Goal: Task Accomplishment & Management: Manage account settings

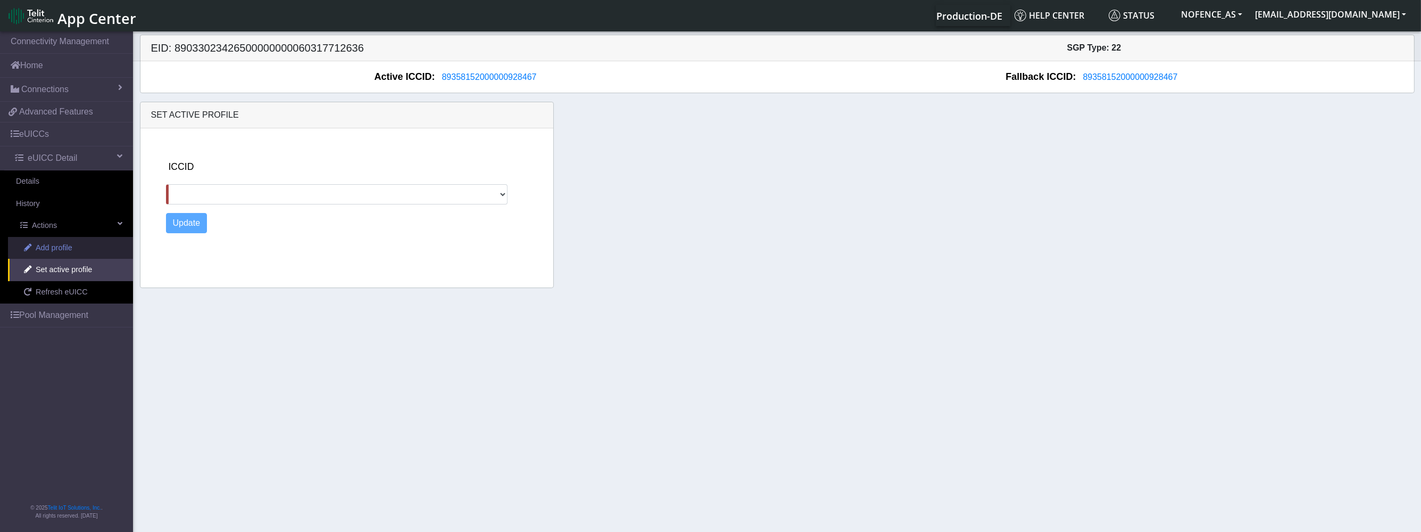
click at [93, 239] on link "Add profile" at bounding box center [70, 248] width 125 height 22
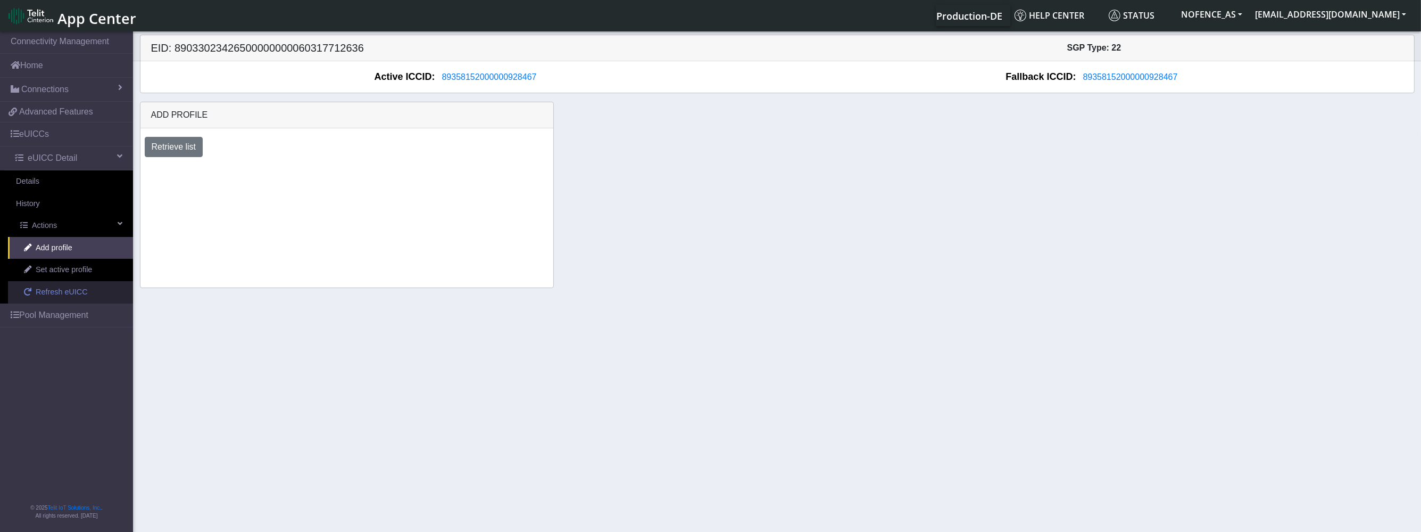
click at [82, 288] on span "Refresh eUICC" at bounding box center [62, 292] width 52 height 12
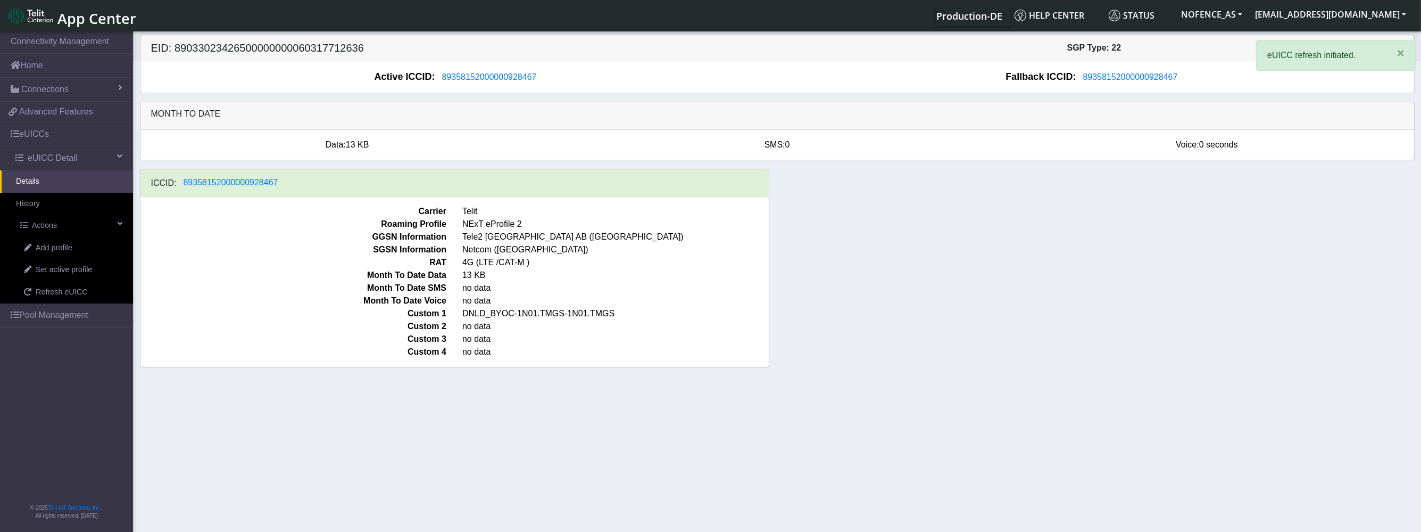
click at [53, 185] on link "Details" at bounding box center [66, 181] width 133 height 22
drag, startPoint x: 585, startPoint y: 235, endPoint x: 300, endPoint y: 226, distance: 285.9
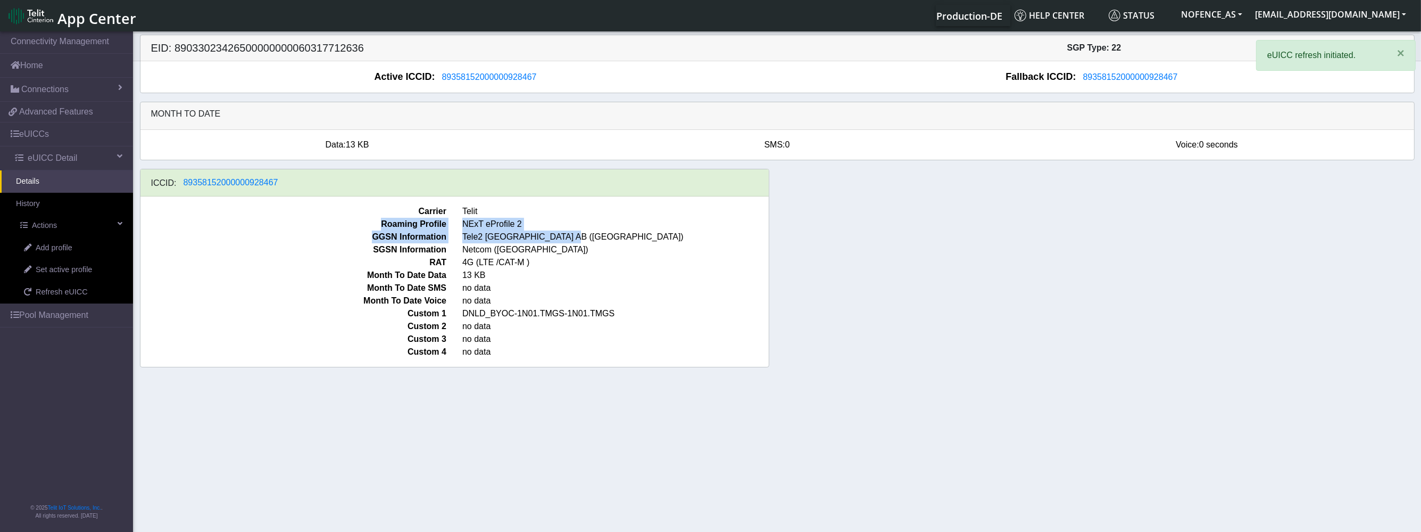
click at [307, 227] on div "Carrier Telit Roaming Profile NExT eProfile 2 GGSN Information Tele2 [GEOGRAPHI…" at bounding box center [454, 281] width 628 height 170
click at [291, 225] on span "Roaming Profile" at bounding box center [294, 224] width 322 height 13
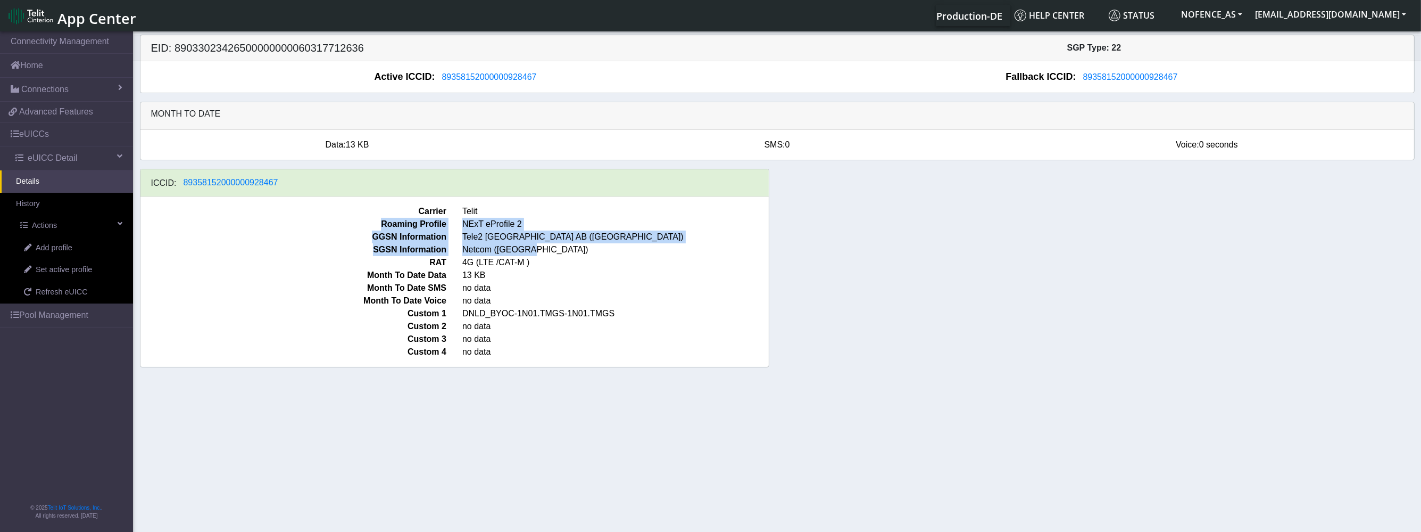
drag, startPoint x: 739, startPoint y: 242, endPoint x: 894, endPoint y: 258, distance: 156.1
click at [861, 254] on div "ICCID: [TECHNICAL_ID] Carrier Telit Roaming Profile NExT eProfile 2 GGSN Inform…" at bounding box center [777, 272] width 1291 height 207
click at [496, 226] on span "NExT eProfile 2" at bounding box center [615, 224] width 322 height 13
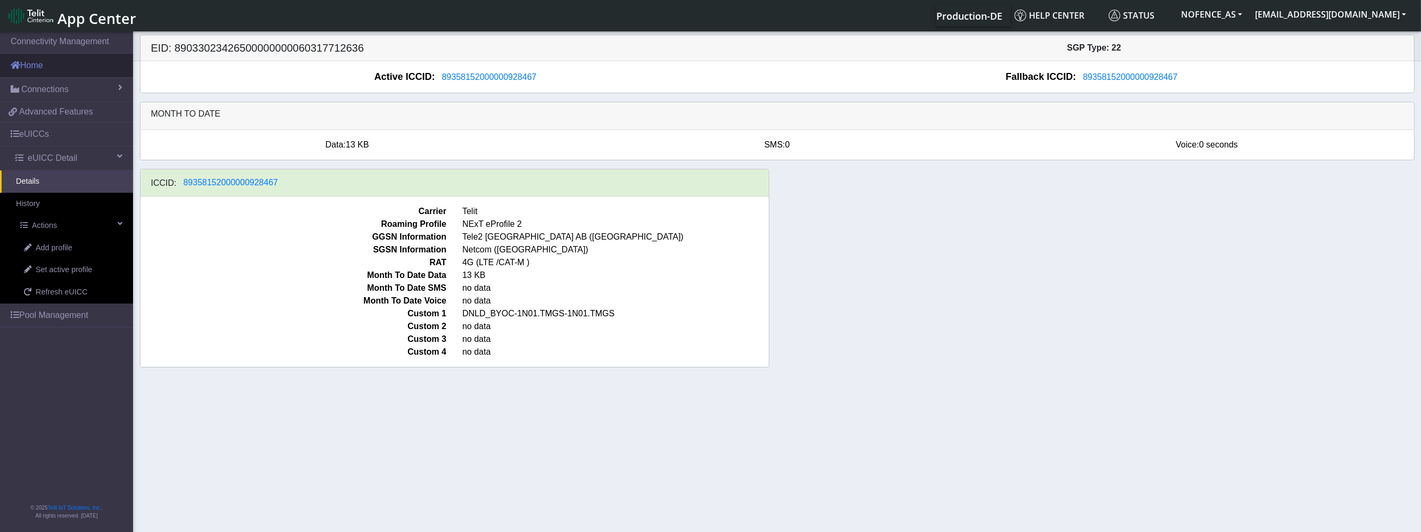
click at [79, 74] on link "Home" at bounding box center [66, 65] width 133 height 23
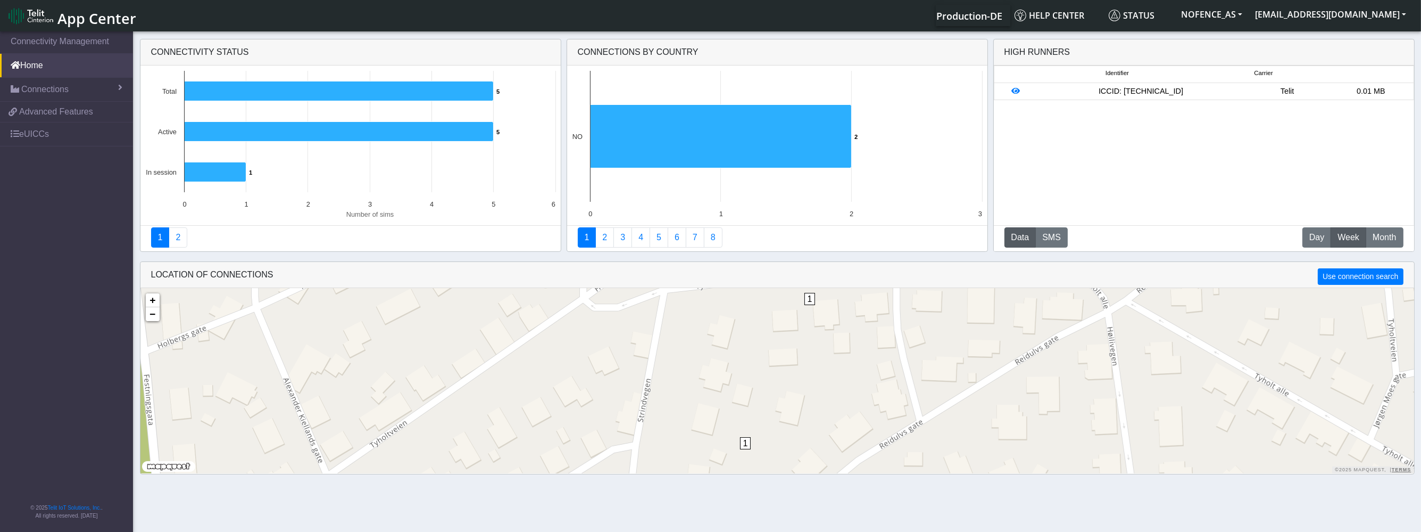
drag, startPoint x: 735, startPoint y: 426, endPoint x: 684, endPoint y: 417, distance: 51.8
click at [684, 417] on div "1 1 + − ©2025 MapQuest, | Terms" at bounding box center [777, 380] width 1274 height 185
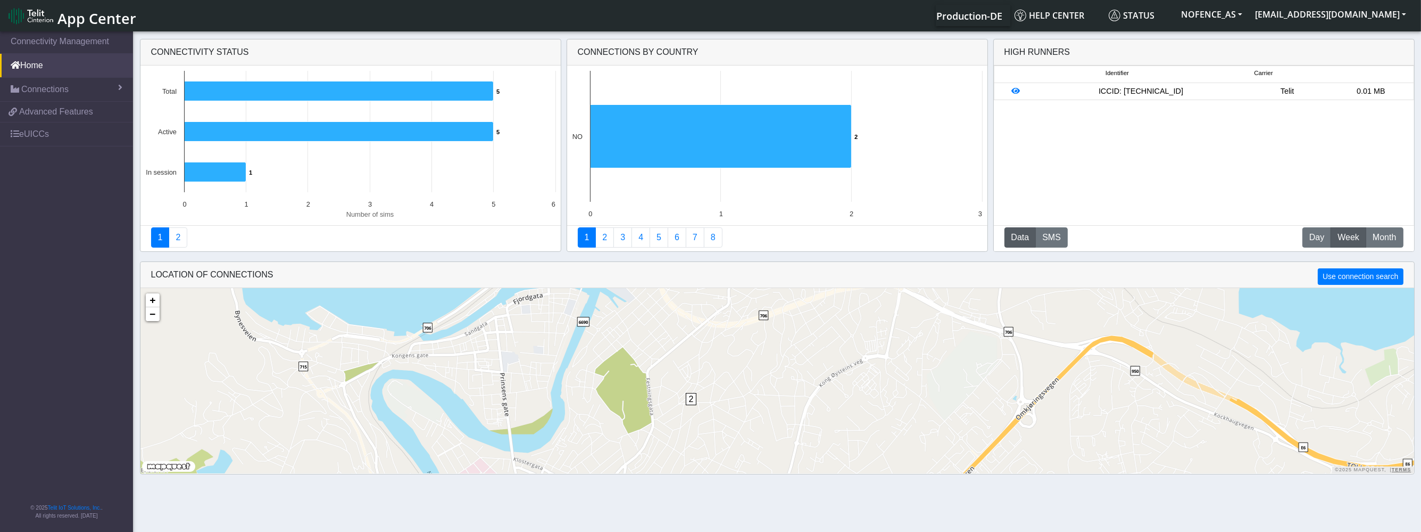
click at [690, 402] on span "2" at bounding box center [691, 399] width 11 height 12
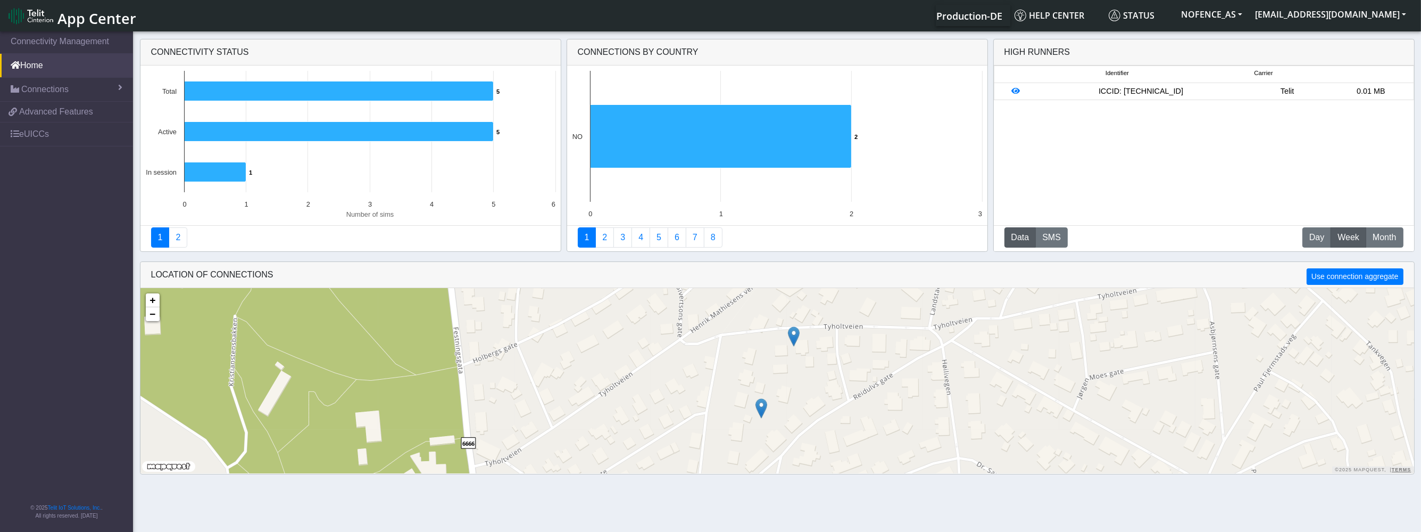
click at [754, 414] on div "+ − ©2025 MapQuest, | Terms" at bounding box center [777, 380] width 1274 height 185
click at [761, 411] on img at bounding box center [762, 408] width 12 height 20
click at [801, 337] on div "ID: 6853a3a8d6cfb67552b1d2cb View: Click here × + − ©2025 MapQuest, | Terms" at bounding box center [777, 380] width 1274 height 185
click at [800, 343] on div "+ − ©2025 MapQuest, | Terms" at bounding box center [777, 380] width 1274 height 185
click at [793, 335] on img at bounding box center [794, 336] width 12 height 20
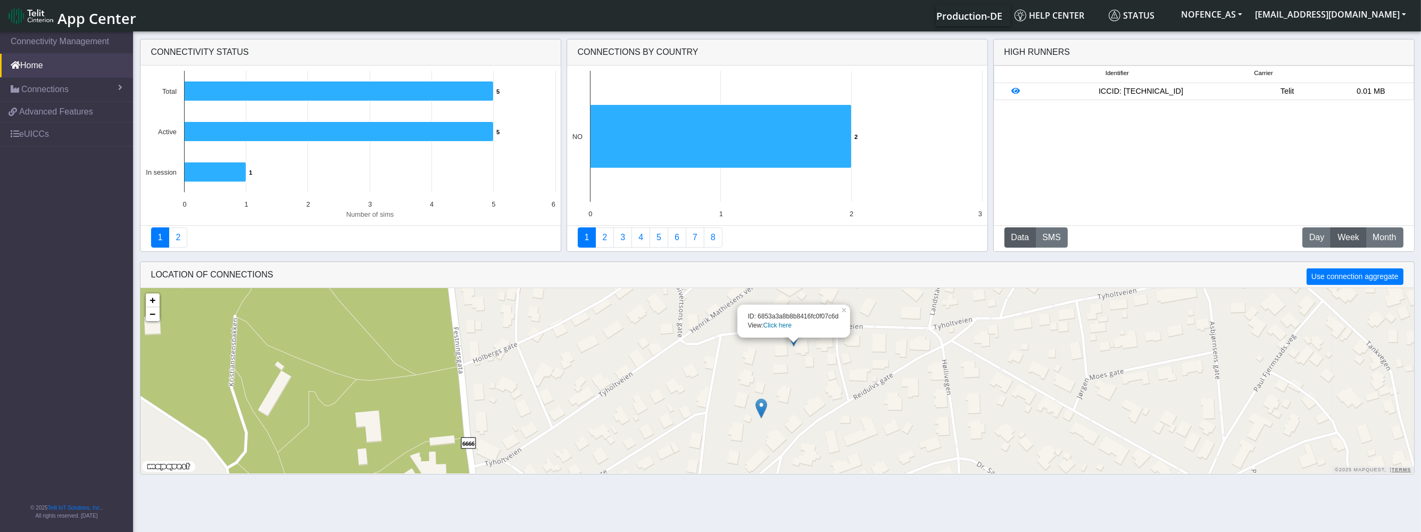
click at [684, 366] on div "ID: 6853a3a8b8b8416fc0f07c6d View: Click here × + − ©2025 MapQuest, | Terms" at bounding box center [777, 380] width 1274 height 185
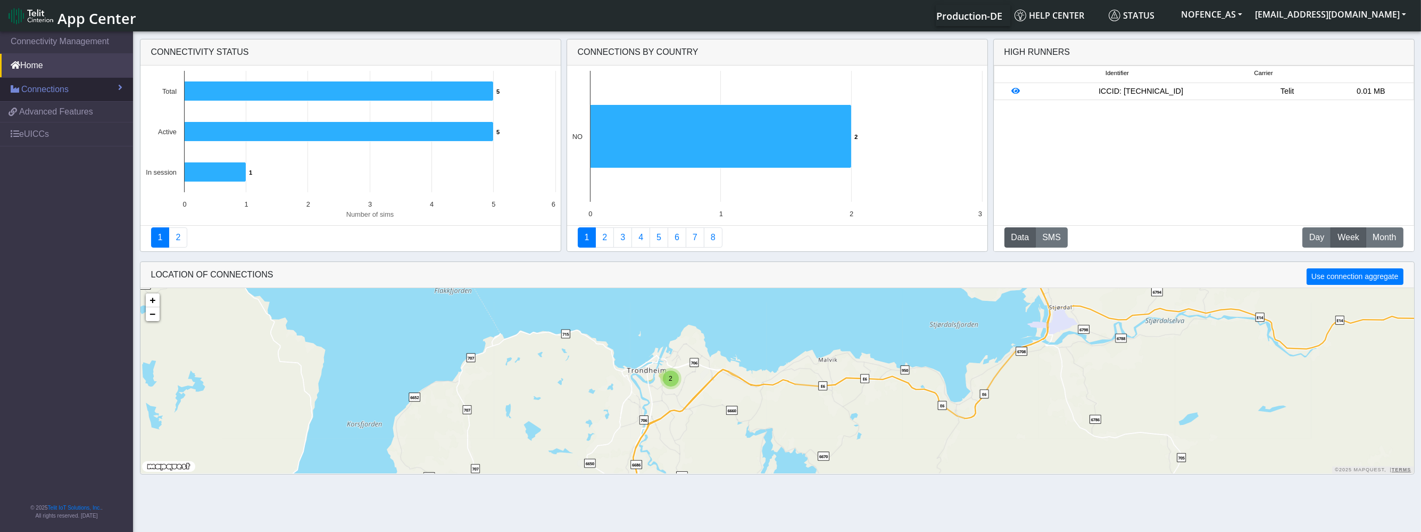
click at [51, 90] on span "Connections" at bounding box center [44, 89] width 47 height 13
click at [46, 110] on link "List" at bounding box center [66, 112] width 133 height 22
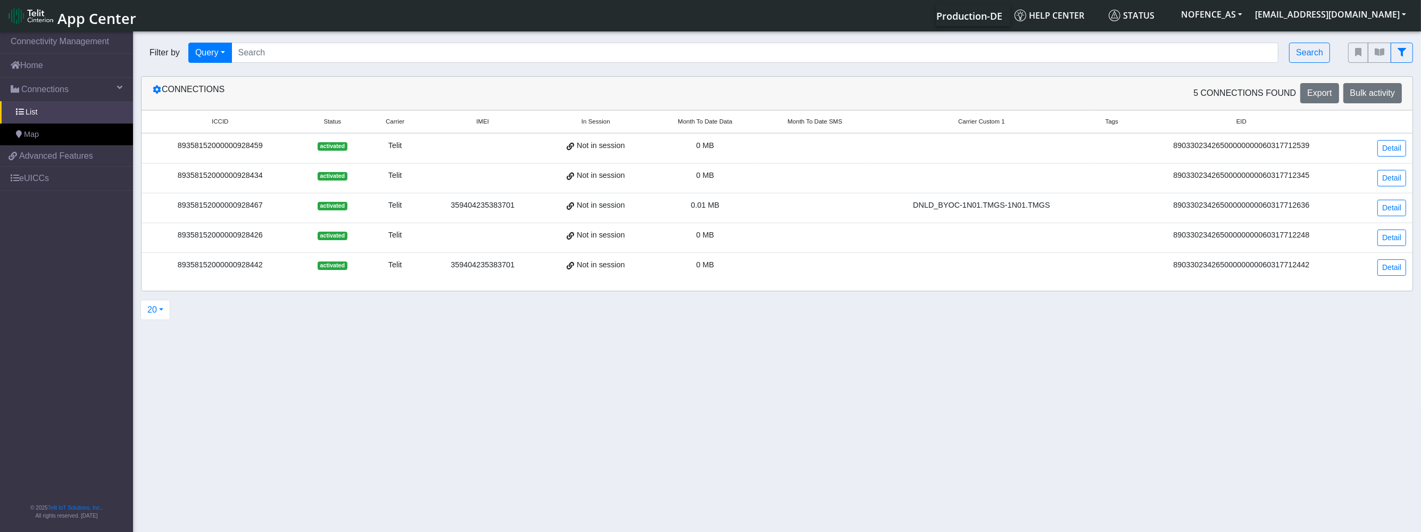
click at [629, 207] on div "Not in session" at bounding box center [596, 206] width 96 height 12
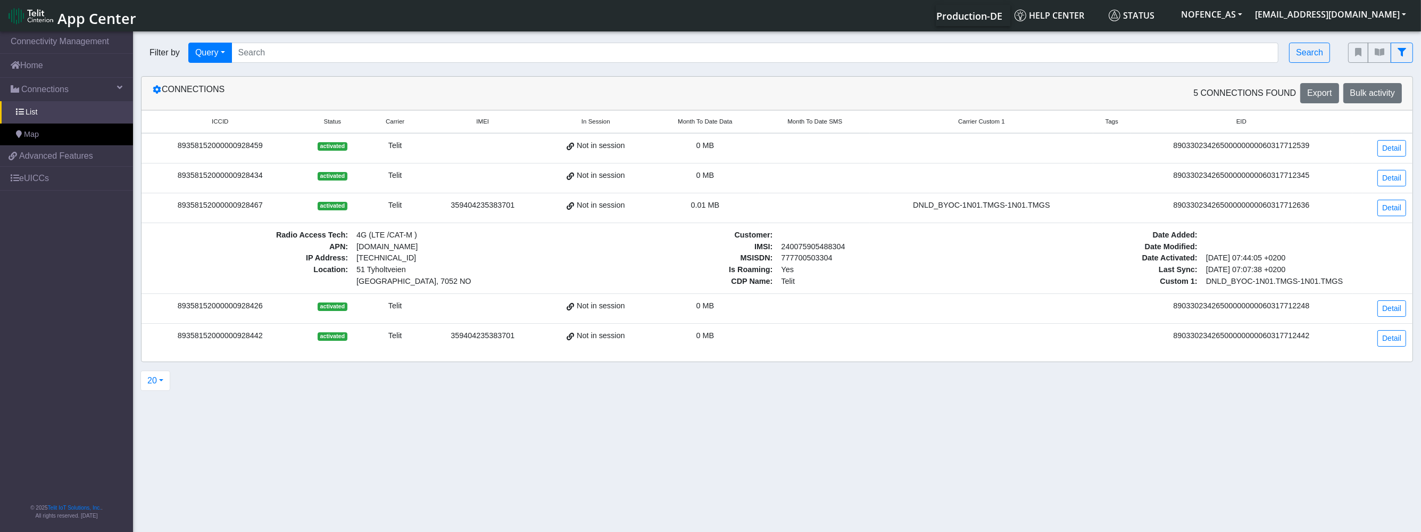
click at [440, 340] on td "359404235383701" at bounding box center [482, 339] width 117 height 30
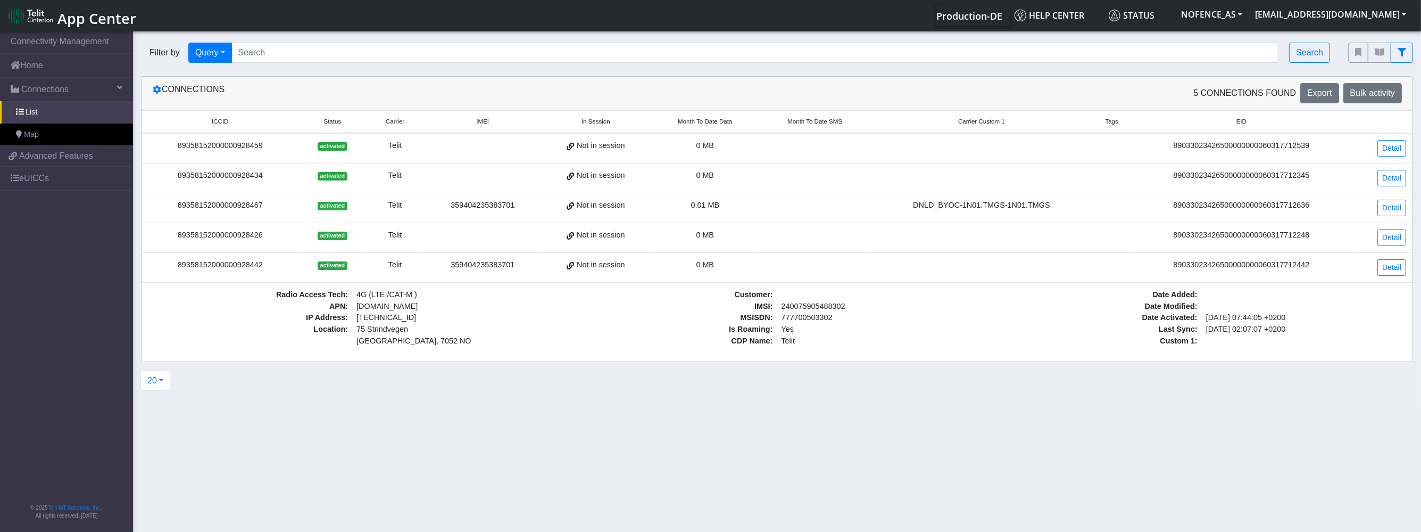
drag, startPoint x: 432, startPoint y: 304, endPoint x: 445, endPoint y: 318, distance: 19.2
click at [782, 198] on td at bounding box center [815, 208] width 110 height 30
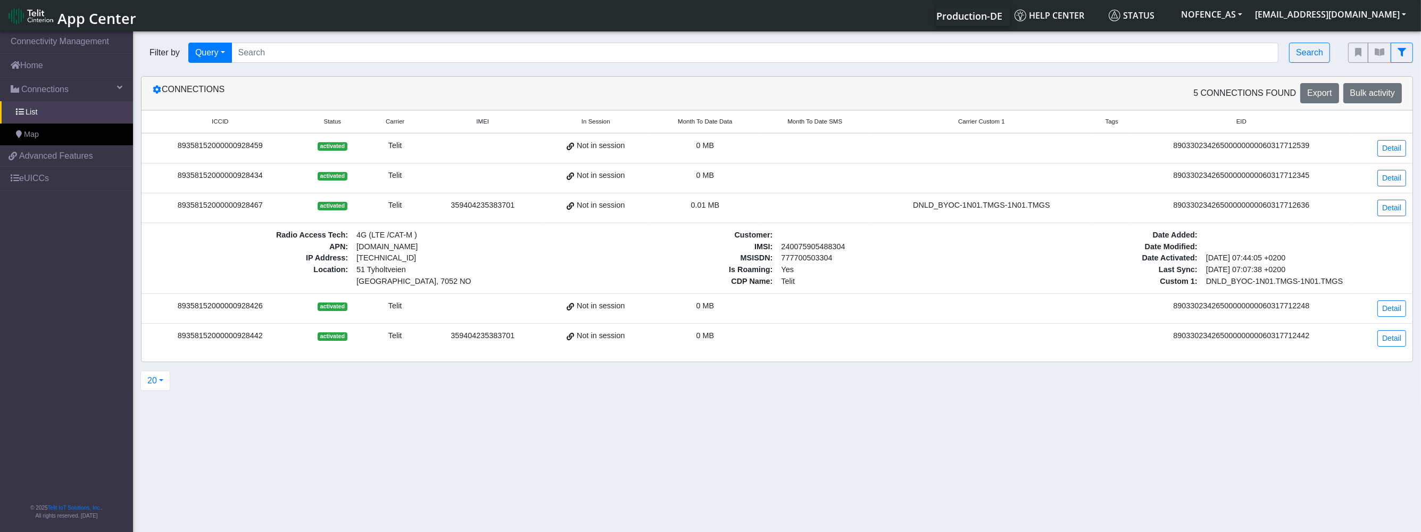
click at [701, 345] on td "0 MB" at bounding box center [705, 339] width 110 height 30
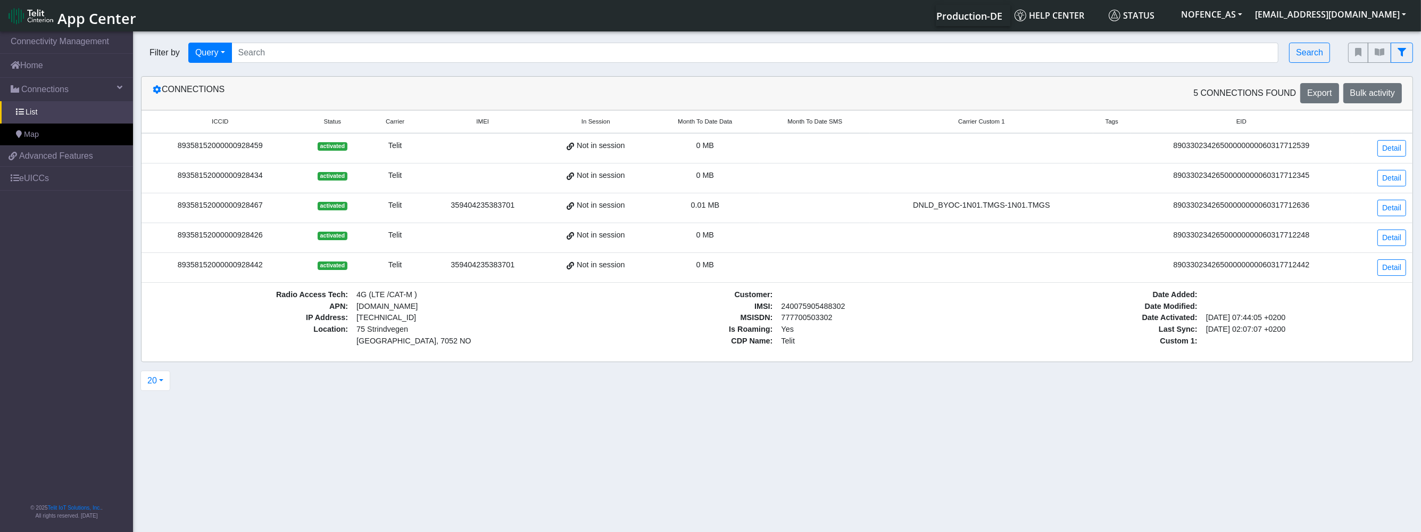
click at [1198, 203] on div "89033023426500000000060317712636" at bounding box center [1241, 206] width 209 height 12
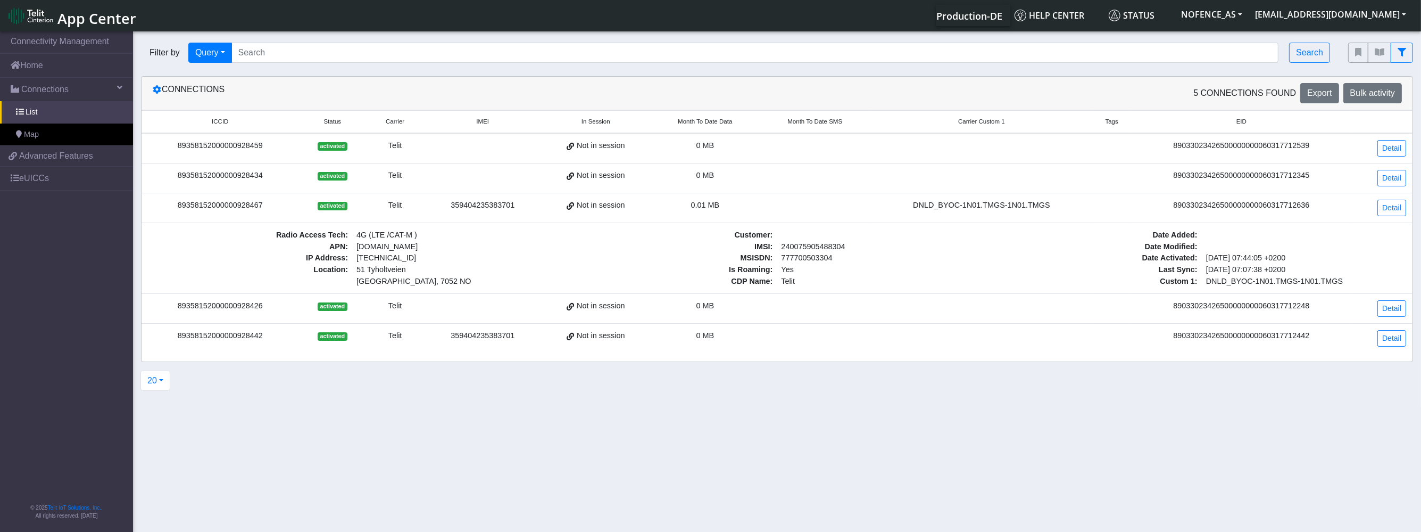
click at [754, 336] on div "0 MB" at bounding box center [705, 336] width 97 height 12
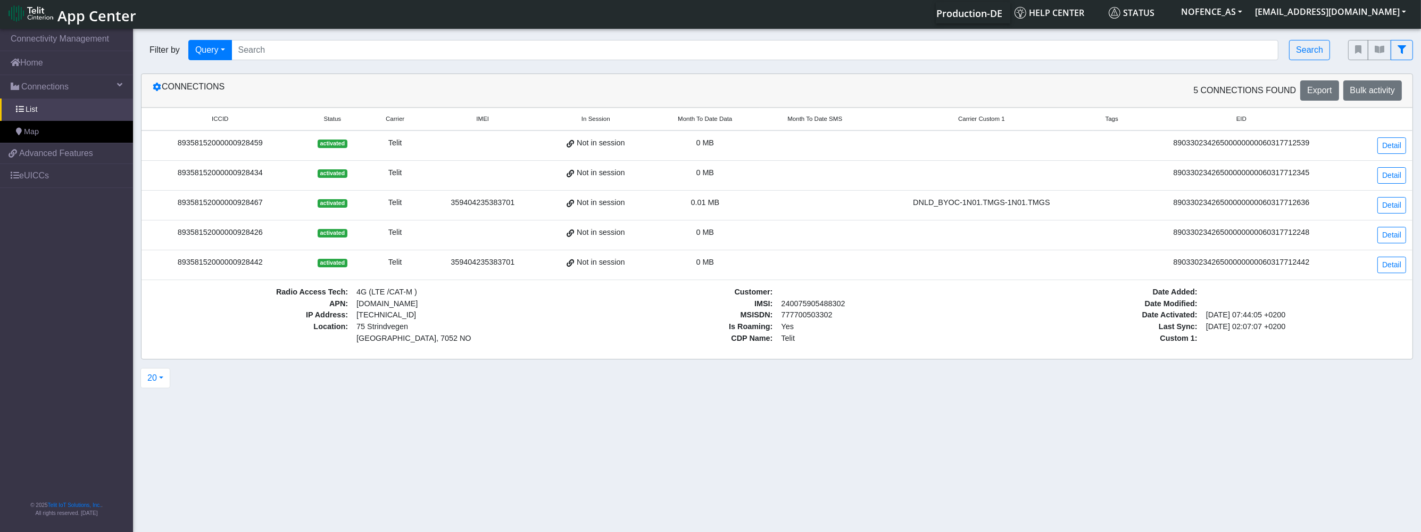
scroll to position [4, 0]
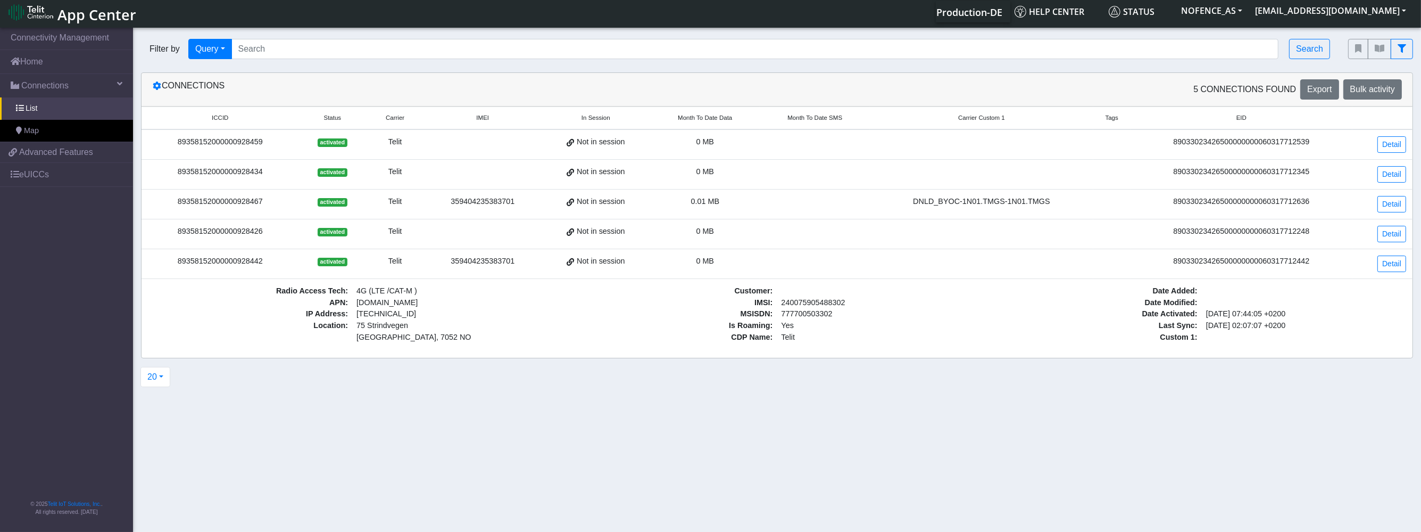
click at [1166, 249] on td "89033023426500000000060317712442" at bounding box center [1242, 264] width 222 height 30
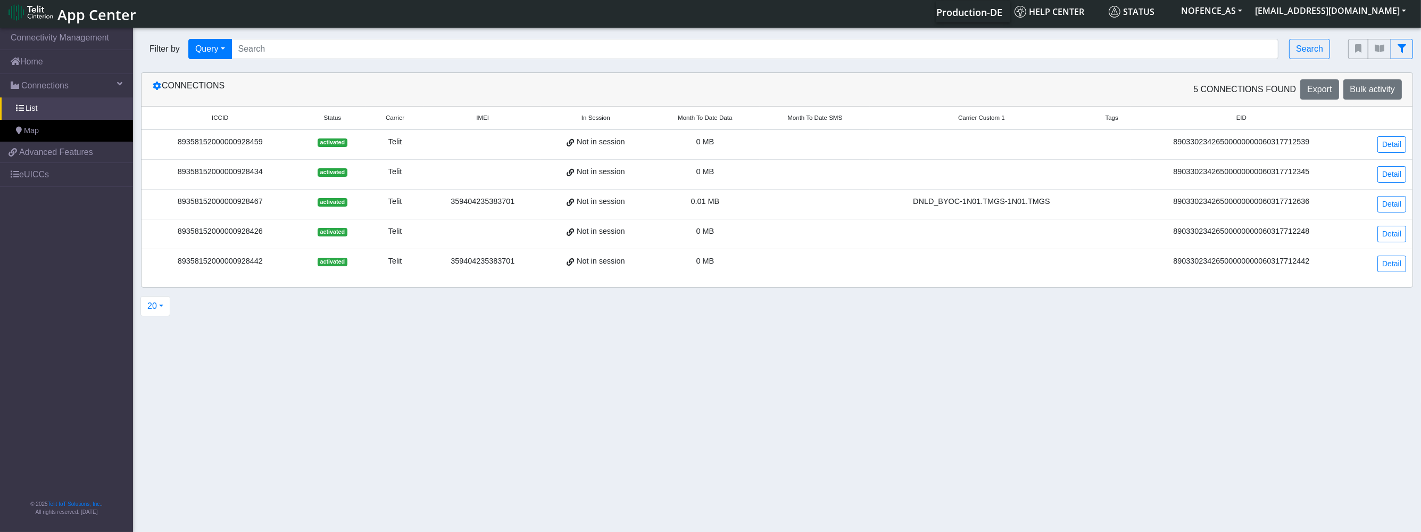
click at [1179, 230] on div "89033023426500000000060317712248" at bounding box center [1241, 232] width 209 height 12
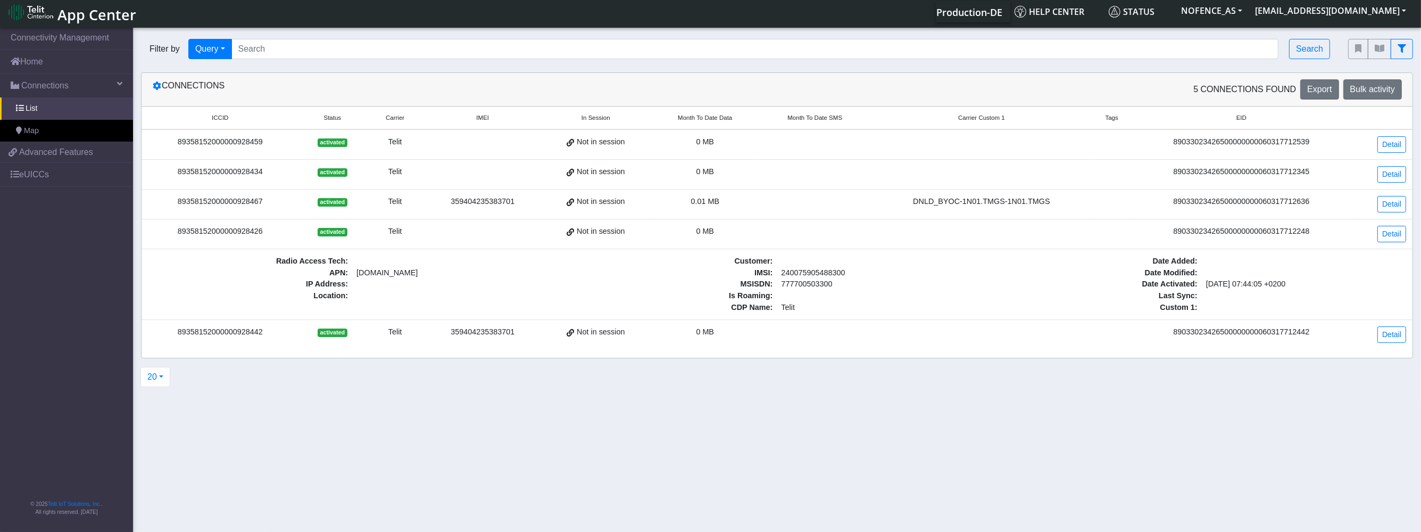
click at [1178, 230] on div "89033023426500000000060317712248" at bounding box center [1241, 232] width 209 height 12
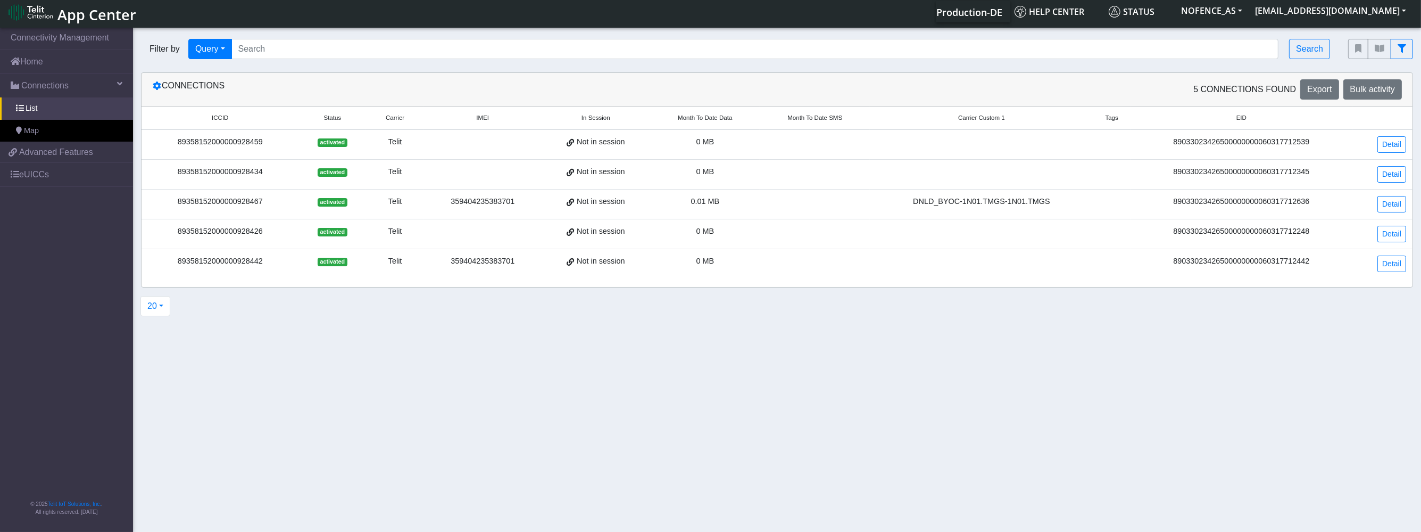
click at [1185, 269] on td "89033023426500000000060317712442" at bounding box center [1242, 264] width 222 height 30
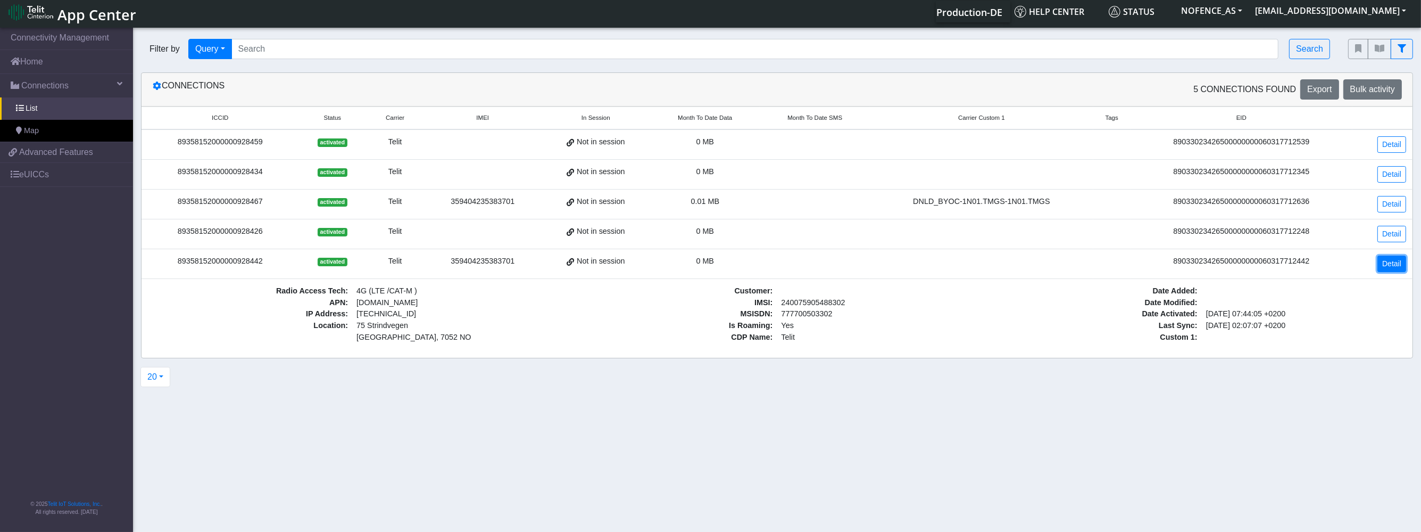
click at [1393, 262] on link "Detail" at bounding box center [1392, 263] width 29 height 16
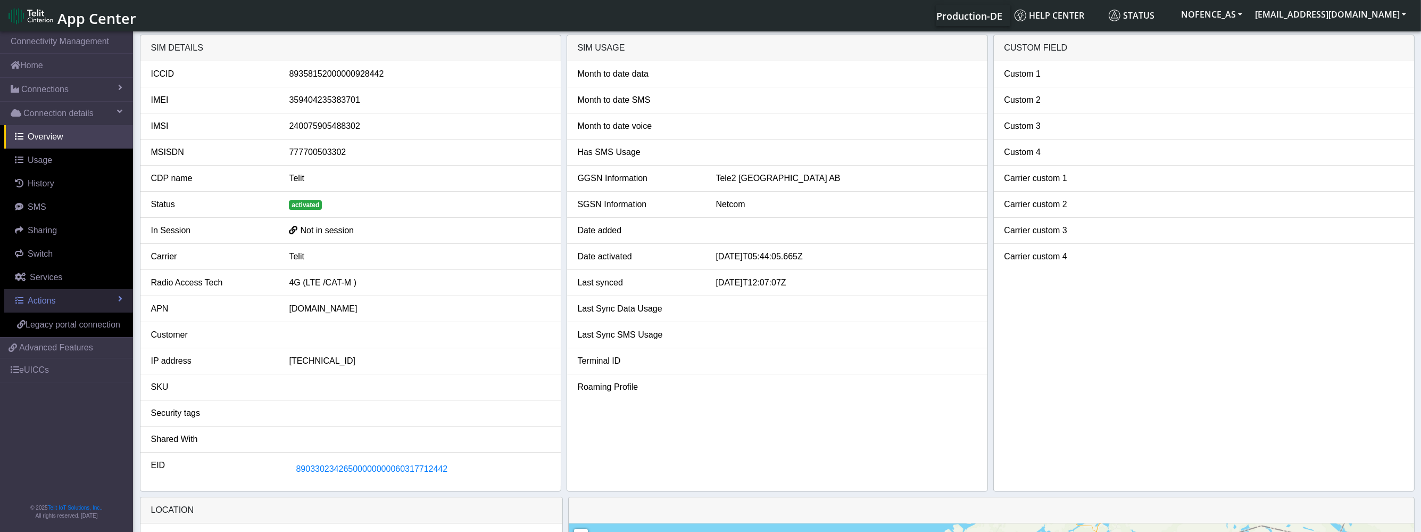
click at [121, 299] on span at bounding box center [120, 298] width 4 height 9
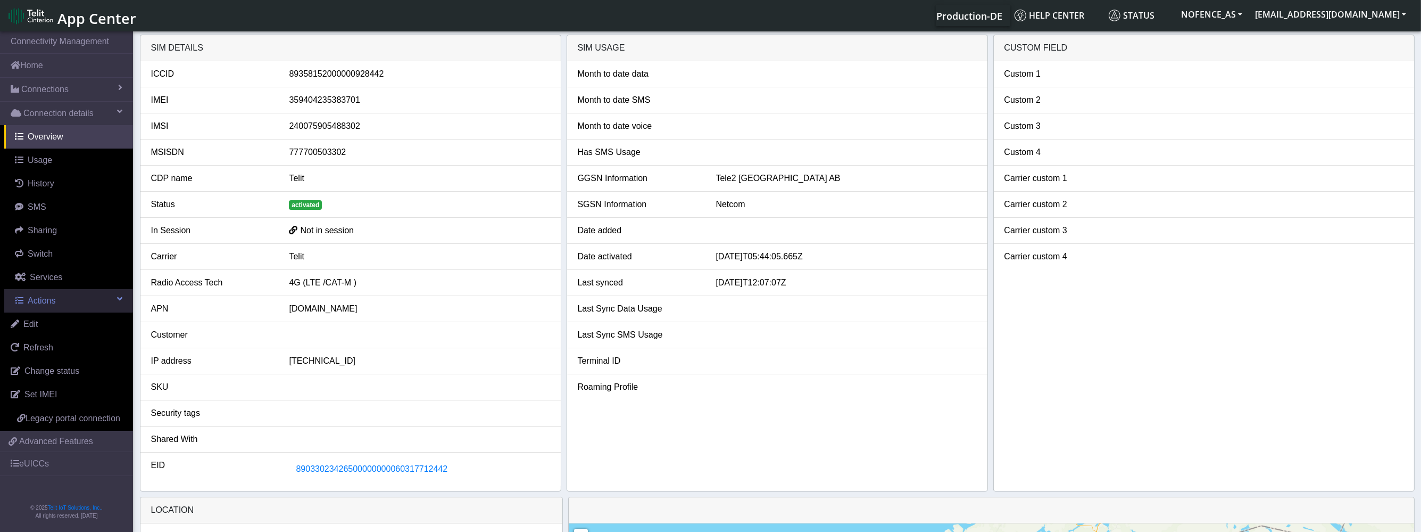
click at [121, 299] on span at bounding box center [119, 298] width 5 height 9
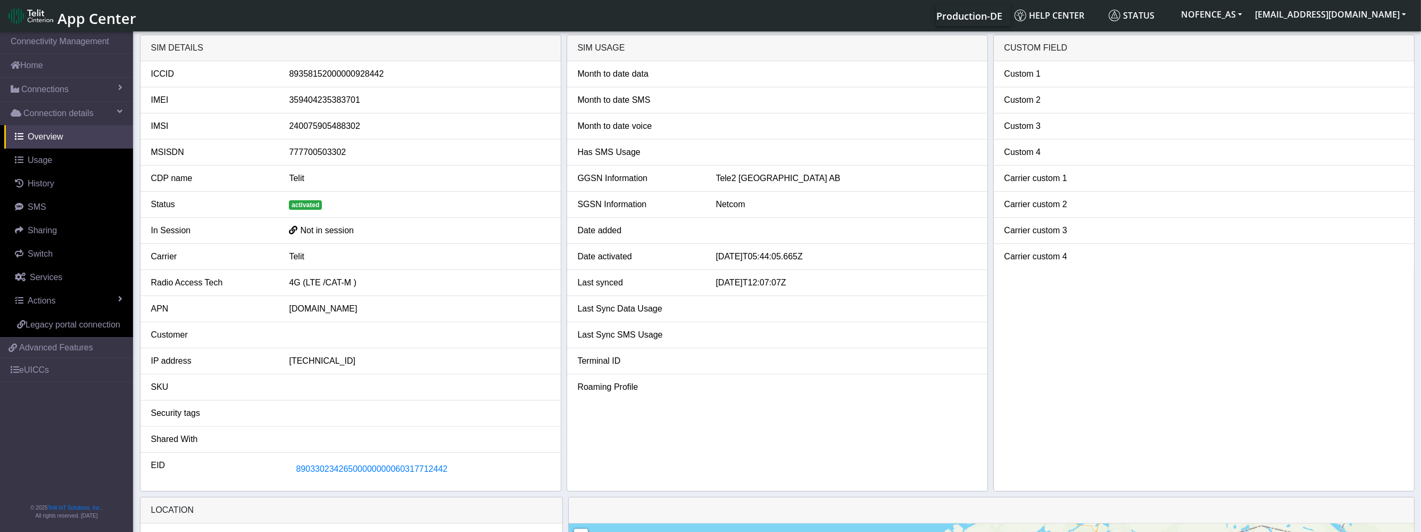
click at [375, 76] on div "89358152000000928442" at bounding box center [419, 74] width 277 height 13
click at [29, 341] on span "Advanced Features" at bounding box center [56, 347] width 74 height 13
click at [81, 361] on link "eUICCs" at bounding box center [66, 369] width 133 height 23
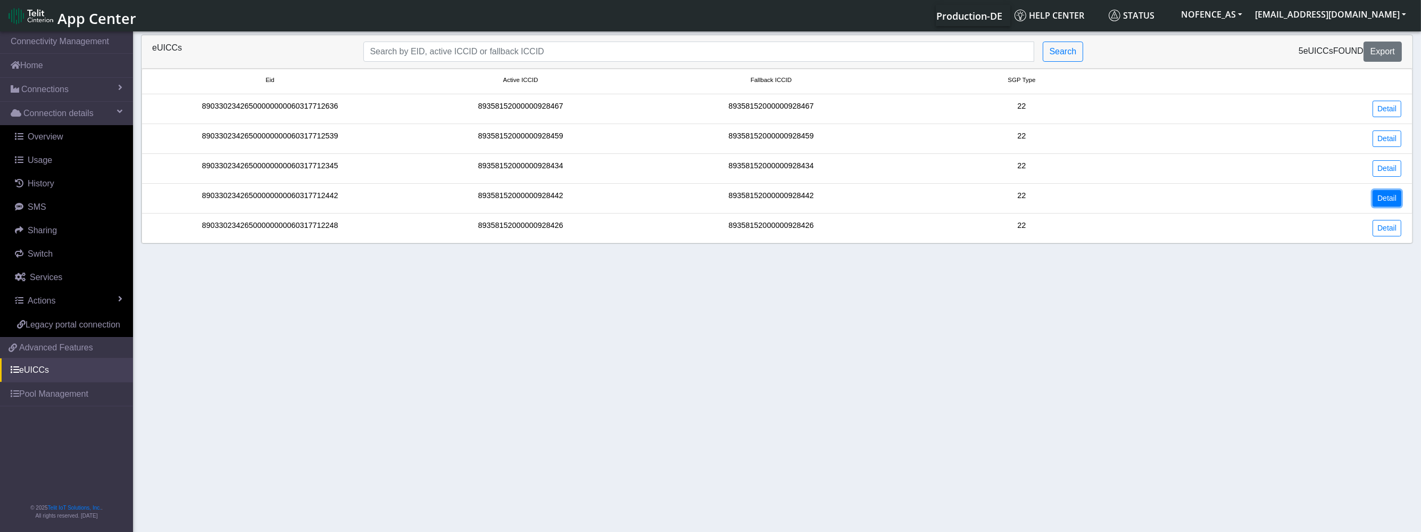
click at [1391, 198] on link "Detail" at bounding box center [1387, 198] width 29 height 16
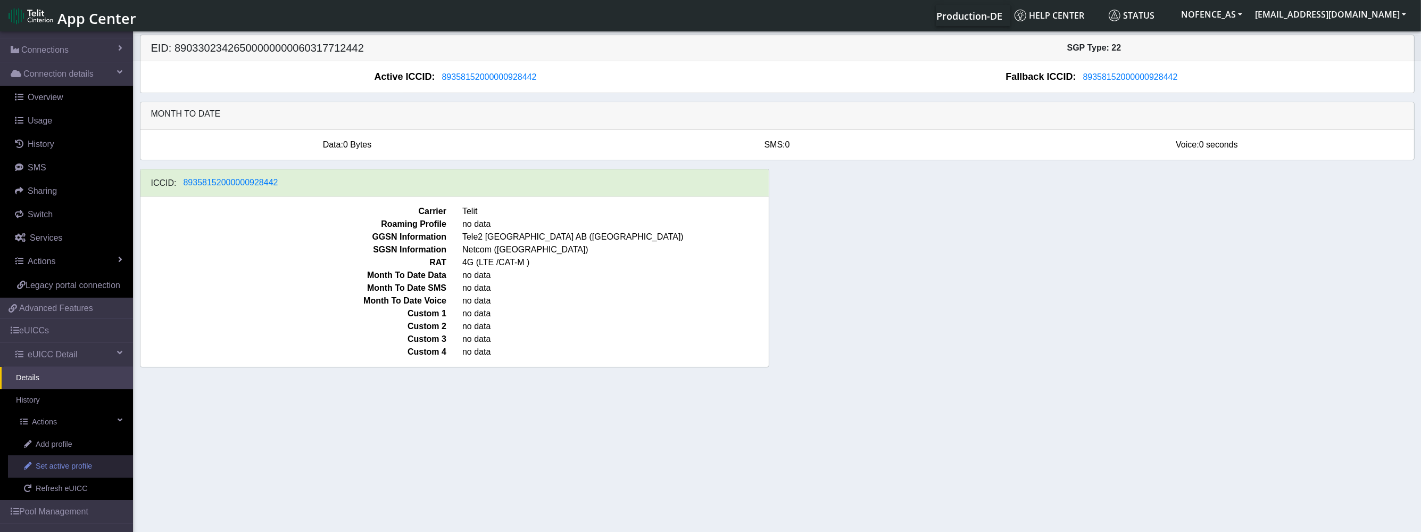
scroll to position [79, 0]
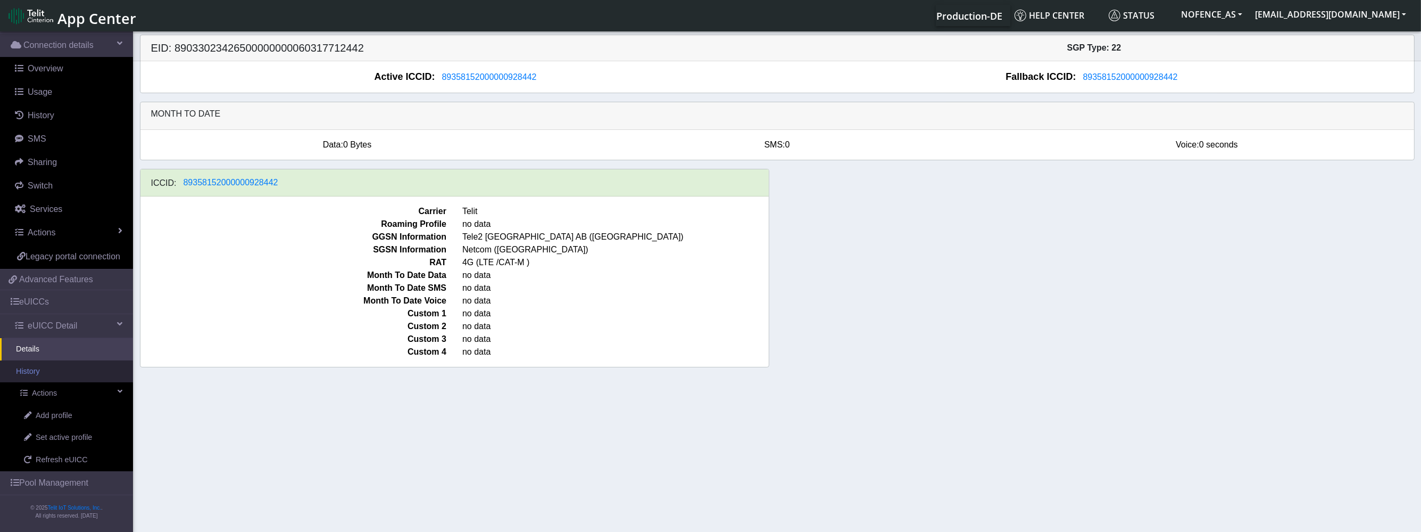
click at [68, 371] on link "History" at bounding box center [66, 371] width 133 height 22
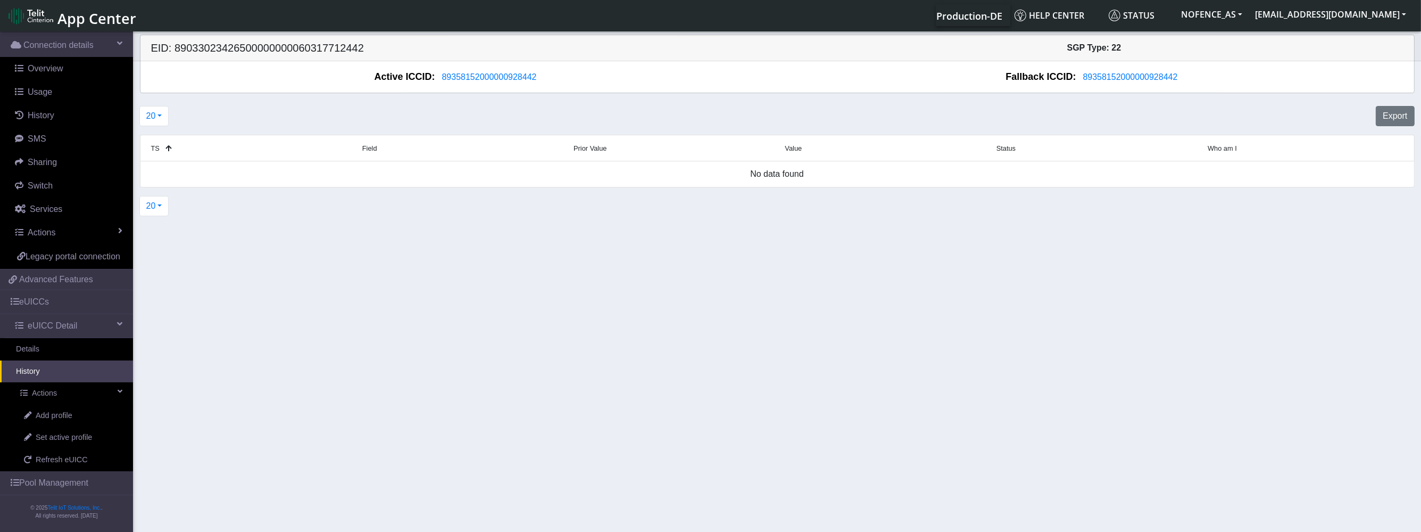
click at [67, 361] on link "History" at bounding box center [66, 371] width 133 height 22
click at [59, 413] on span "Add profile" at bounding box center [54, 416] width 37 height 12
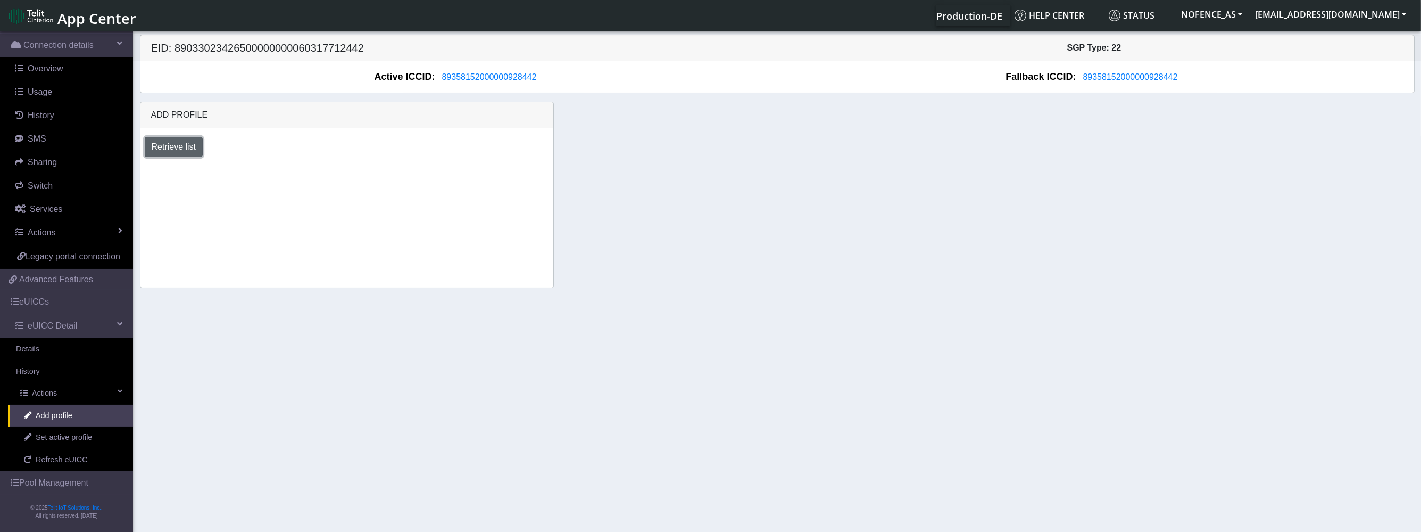
click at [192, 155] on button "Retrieve list" at bounding box center [174, 147] width 59 height 20
select select "6c03ca72-ef63-4261-9d33-5bb37ce75665"
click at [145, 165] on select "Select profile to add DNLD_BYOC-1N01.TMGS-1N01.TMGS" at bounding box center [234, 175] width 179 height 20
click at [353, 174] on button "Add" at bounding box center [352, 175] width 29 height 20
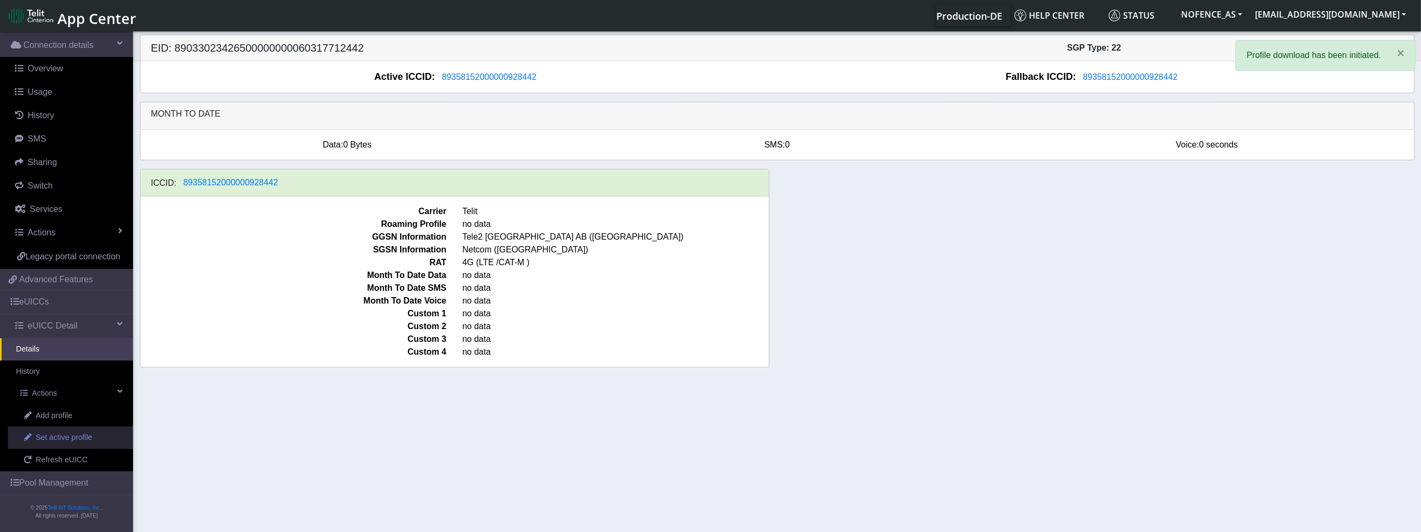
click at [48, 437] on span "Set active profile" at bounding box center [64, 438] width 56 height 12
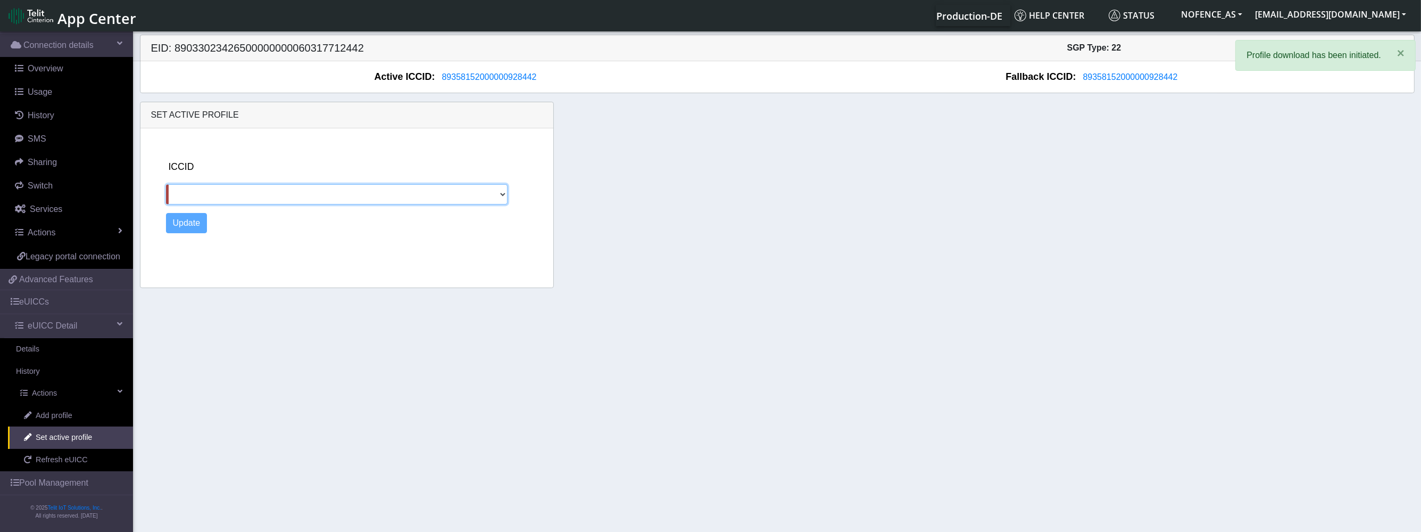
click at [86, 417] on section "Connectivity Management Home Connections List Map Connection details Overview U…" at bounding box center [710, 282] width 1421 height 506
click at [74, 414] on link "Add profile" at bounding box center [70, 415] width 125 height 22
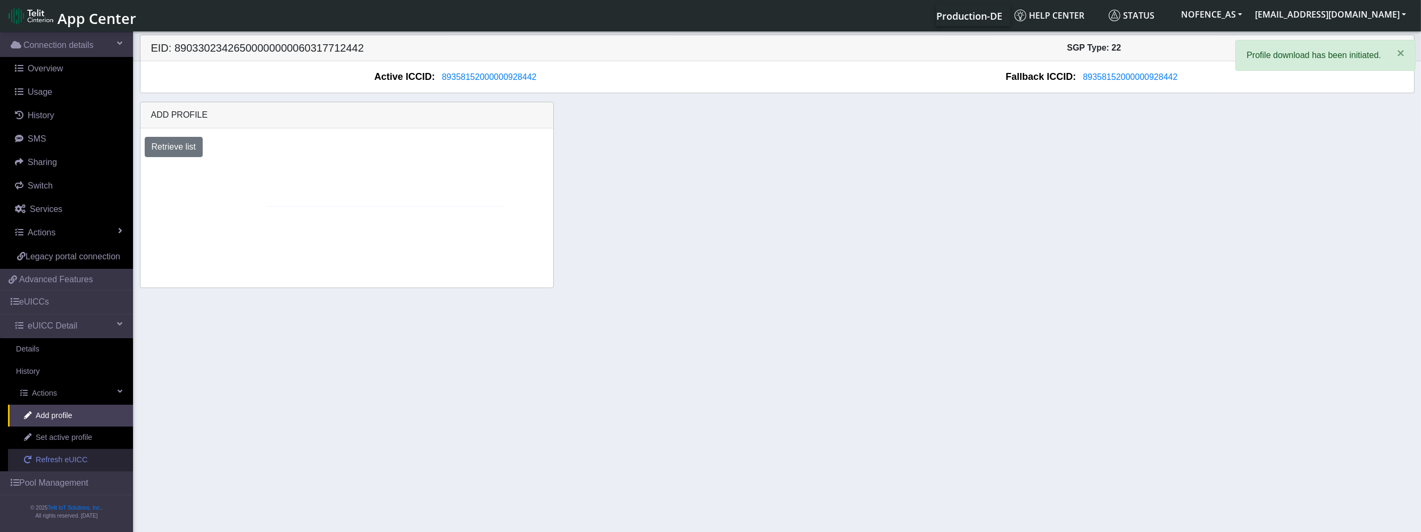
click at [69, 460] on span "Refresh eUICC" at bounding box center [62, 460] width 52 height 12
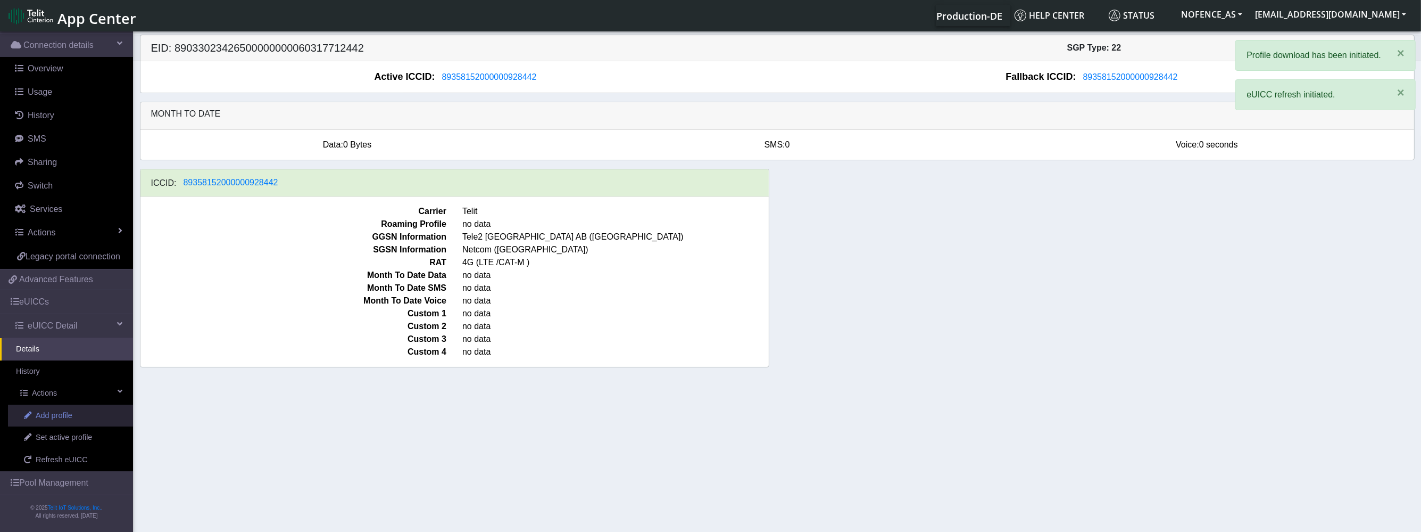
click at [78, 420] on link "Add profile" at bounding box center [70, 415] width 125 height 22
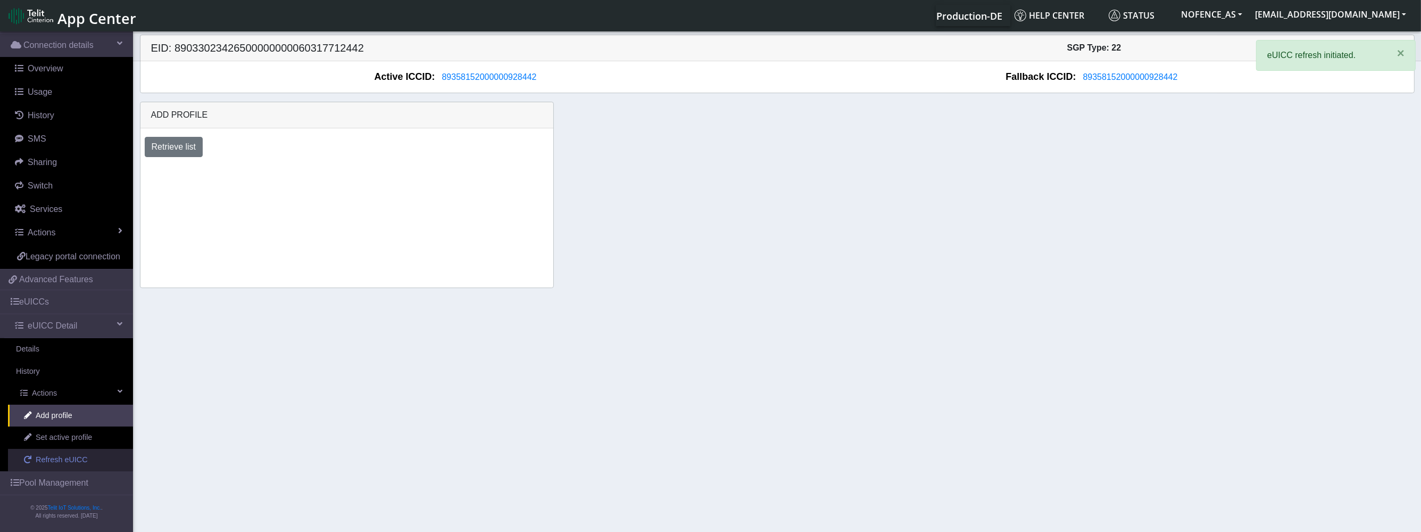
click at [81, 450] on link "Refresh eUICC" at bounding box center [70, 460] width 125 height 22
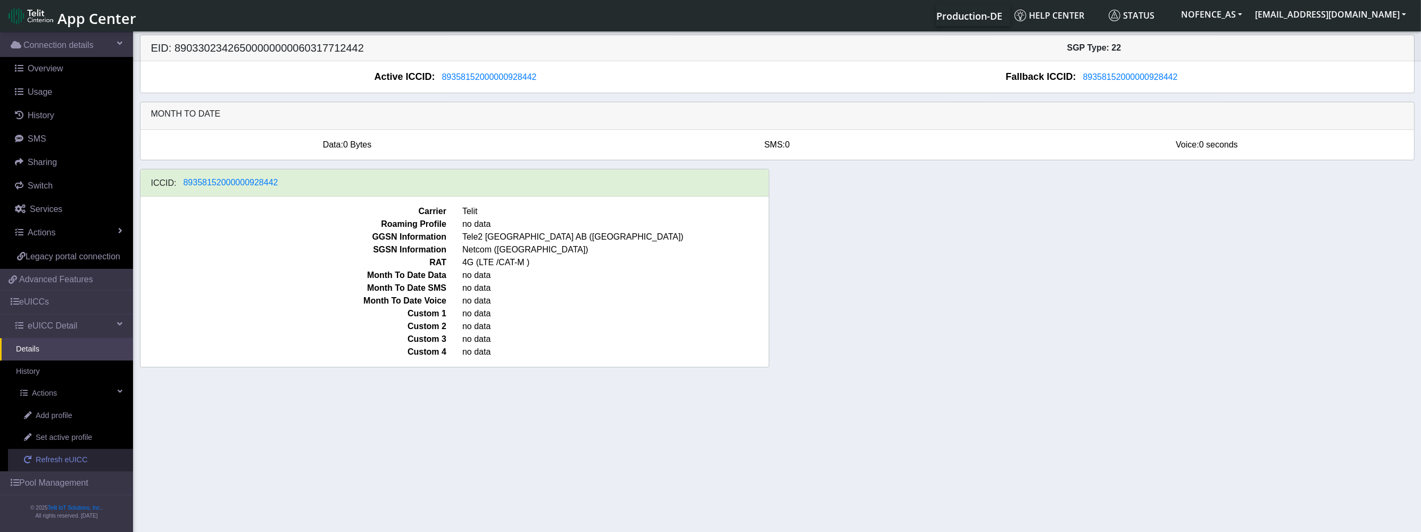
click at [56, 462] on span "Refresh eUICC" at bounding box center [62, 460] width 52 height 12
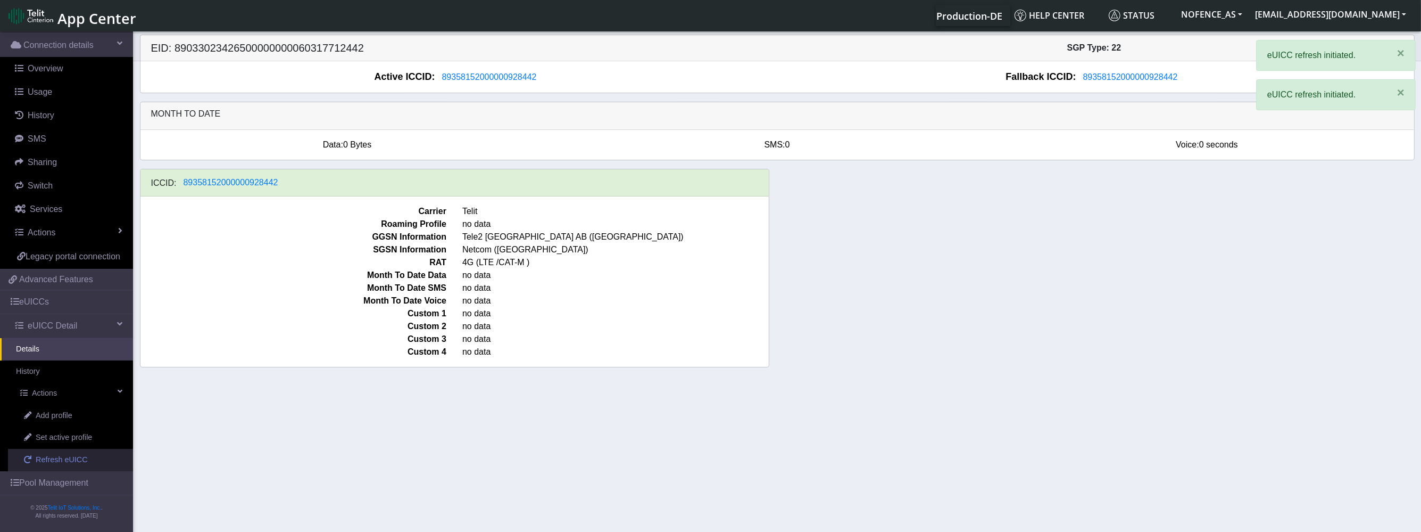
click at [56, 462] on span "Refresh eUICC" at bounding box center [62, 460] width 52 height 12
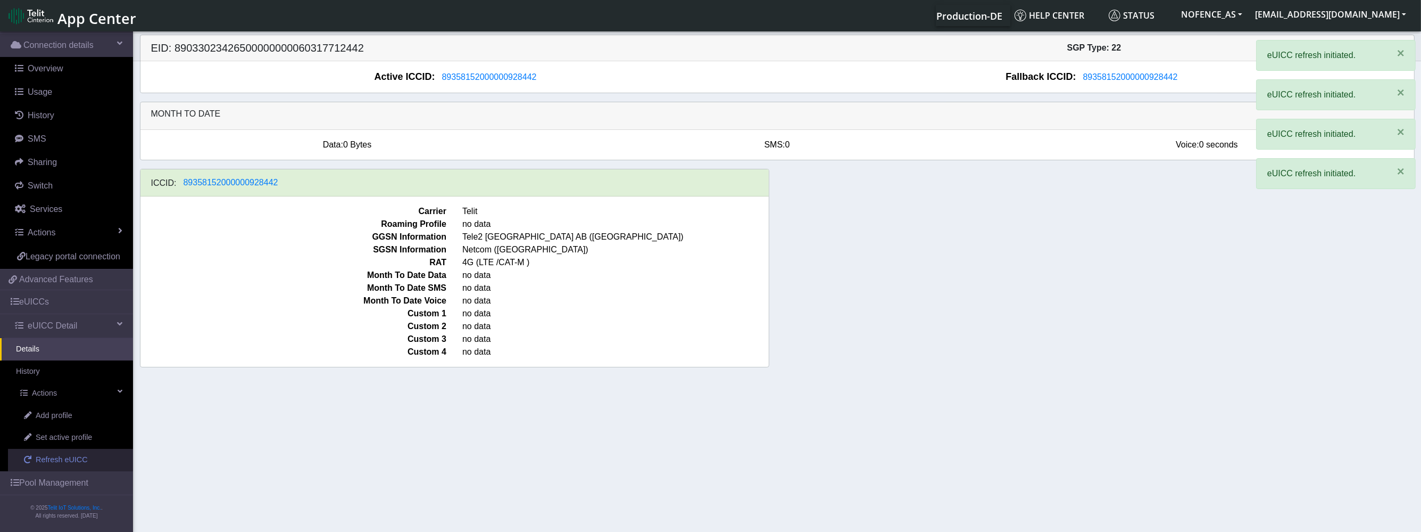
click at [56, 462] on span "Refresh eUICC" at bounding box center [62, 460] width 52 height 12
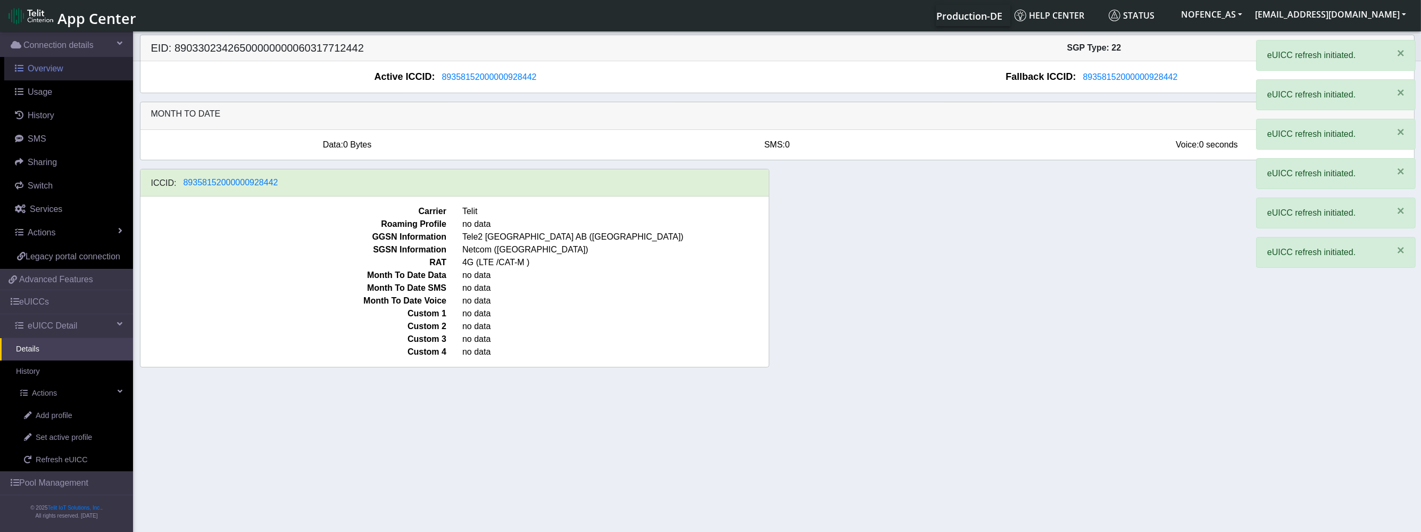
click at [54, 62] on link "Overview" at bounding box center [68, 68] width 129 height 23
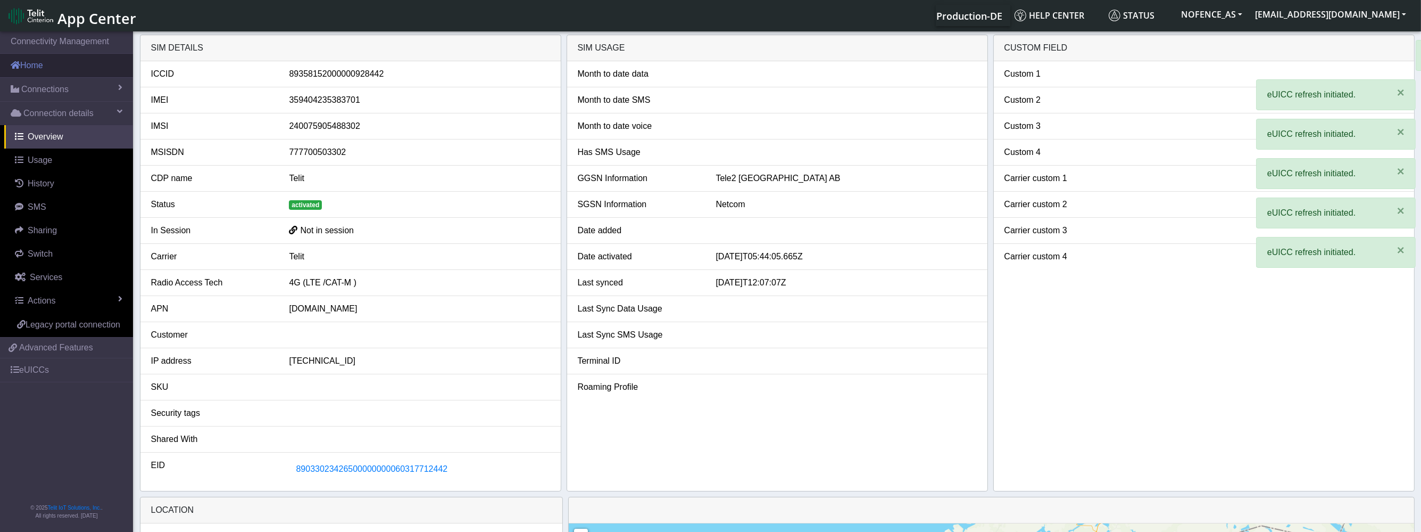
click at [62, 68] on link "Home" at bounding box center [66, 65] width 133 height 23
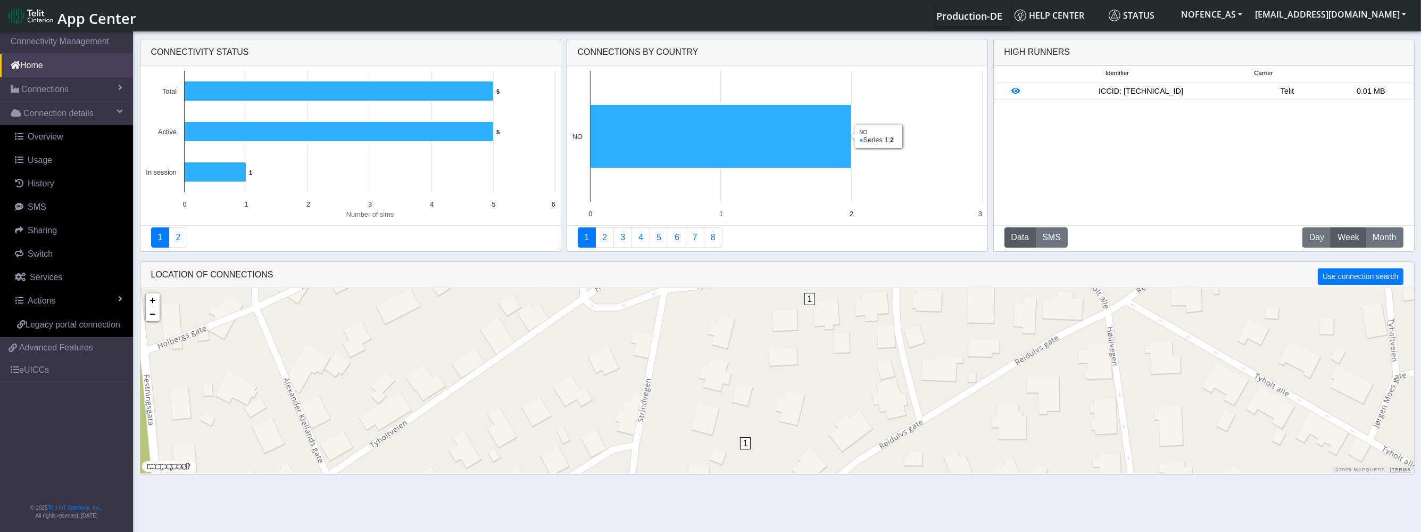
click at [1196, 89] on div "ICCID: [TECHNICAL_ID]" at bounding box center [1141, 92] width 209 height 12
drag, startPoint x: 1196, startPoint y: 89, endPoint x: 1082, endPoint y: 95, distance: 114.6
click at [1196, 89] on div "ICCID: [TECHNICAL_ID]" at bounding box center [1141, 92] width 209 height 12
click at [1011, 90] on div at bounding box center [1016, 92] width 42 height 12
click at [1009, 90] on div at bounding box center [1016, 92] width 42 height 12
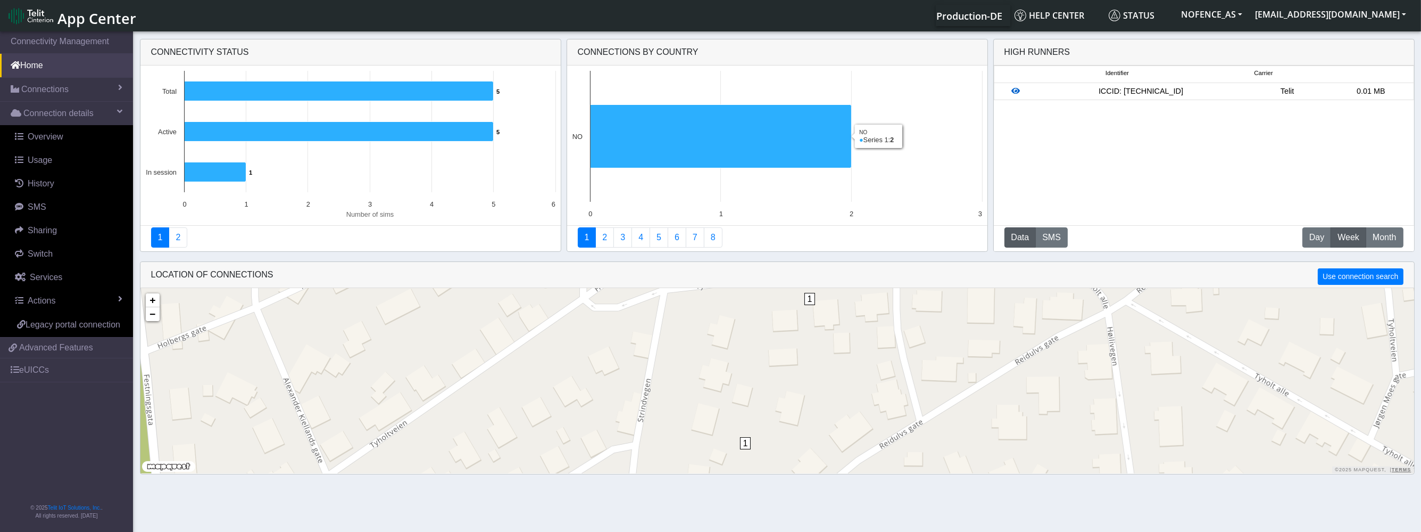
click at [1013, 90] on icon at bounding box center [1016, 90] width 9 height 7
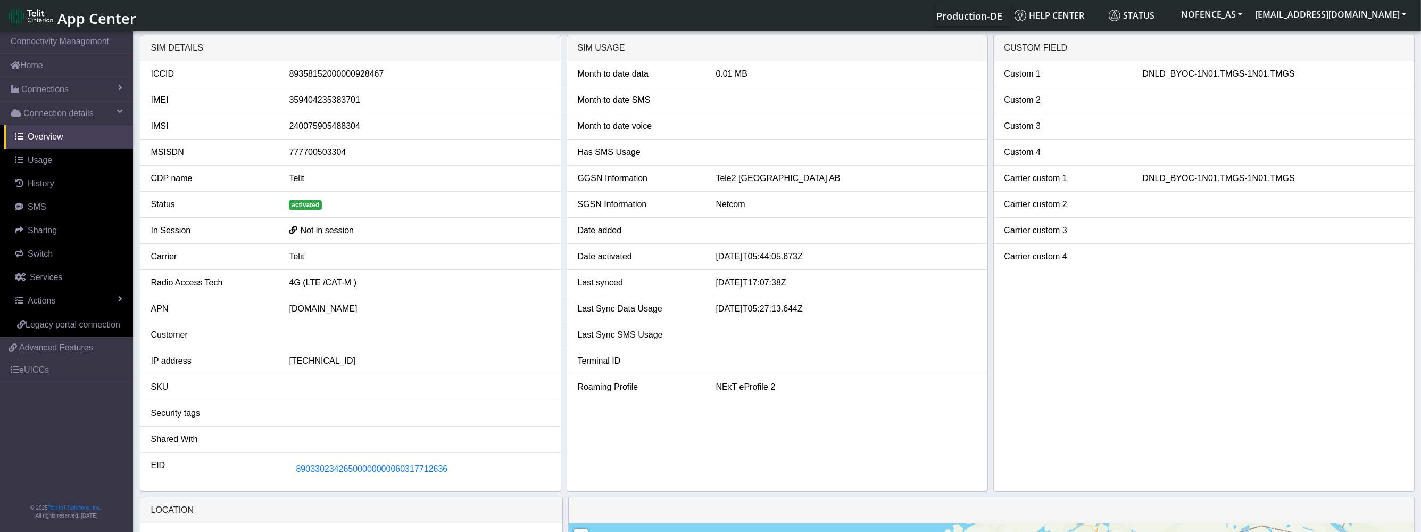
click at [294, 230] on span at bounding box center [293, 229] width 9 height 10
click at [87, 79] on link "Connections" at bounding box center [66, 89] width 133 height 23
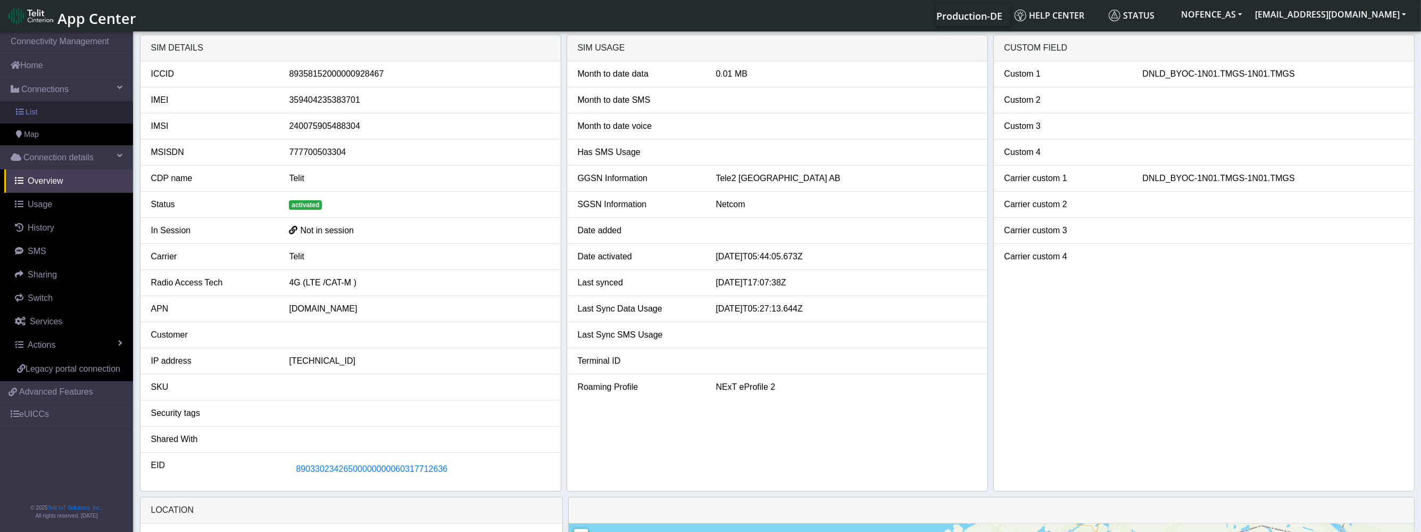
click at [73, 112] on link "List" at bounding box center [66, 112] width 133 height 22
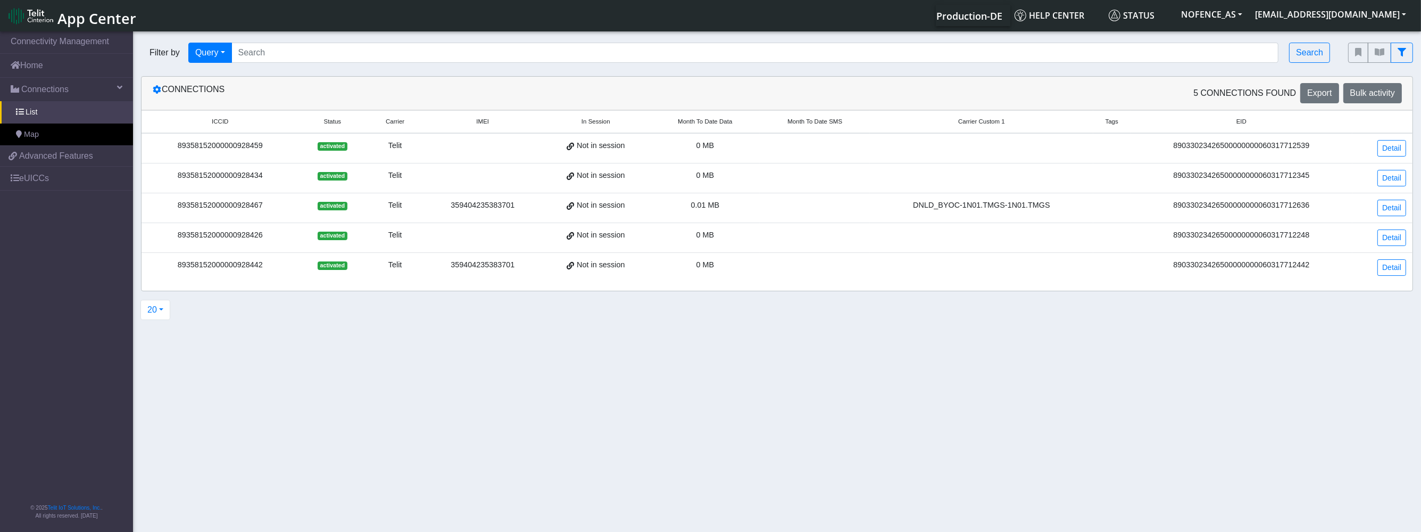
click at [355, 214] on td "activated" at bounding box center [333, 208] width 68 height 30
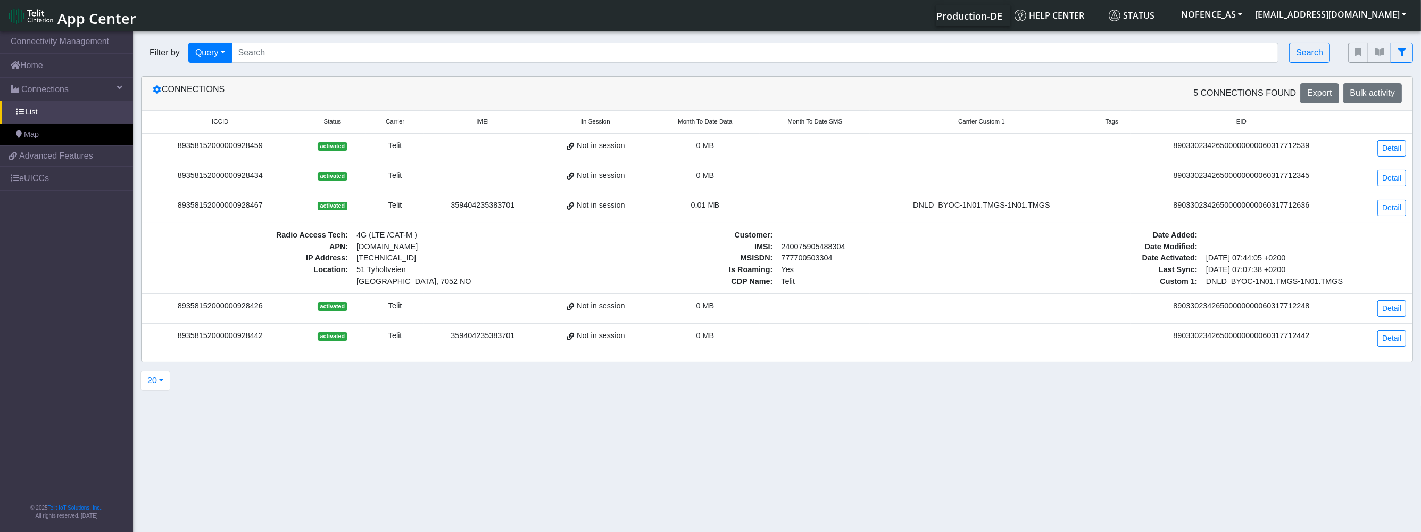
click at [355, 214] on td "activated" at bounding box center [333, 208] width 68 height 30
